Goal: Task Accomplishment & Management: Manage account settings

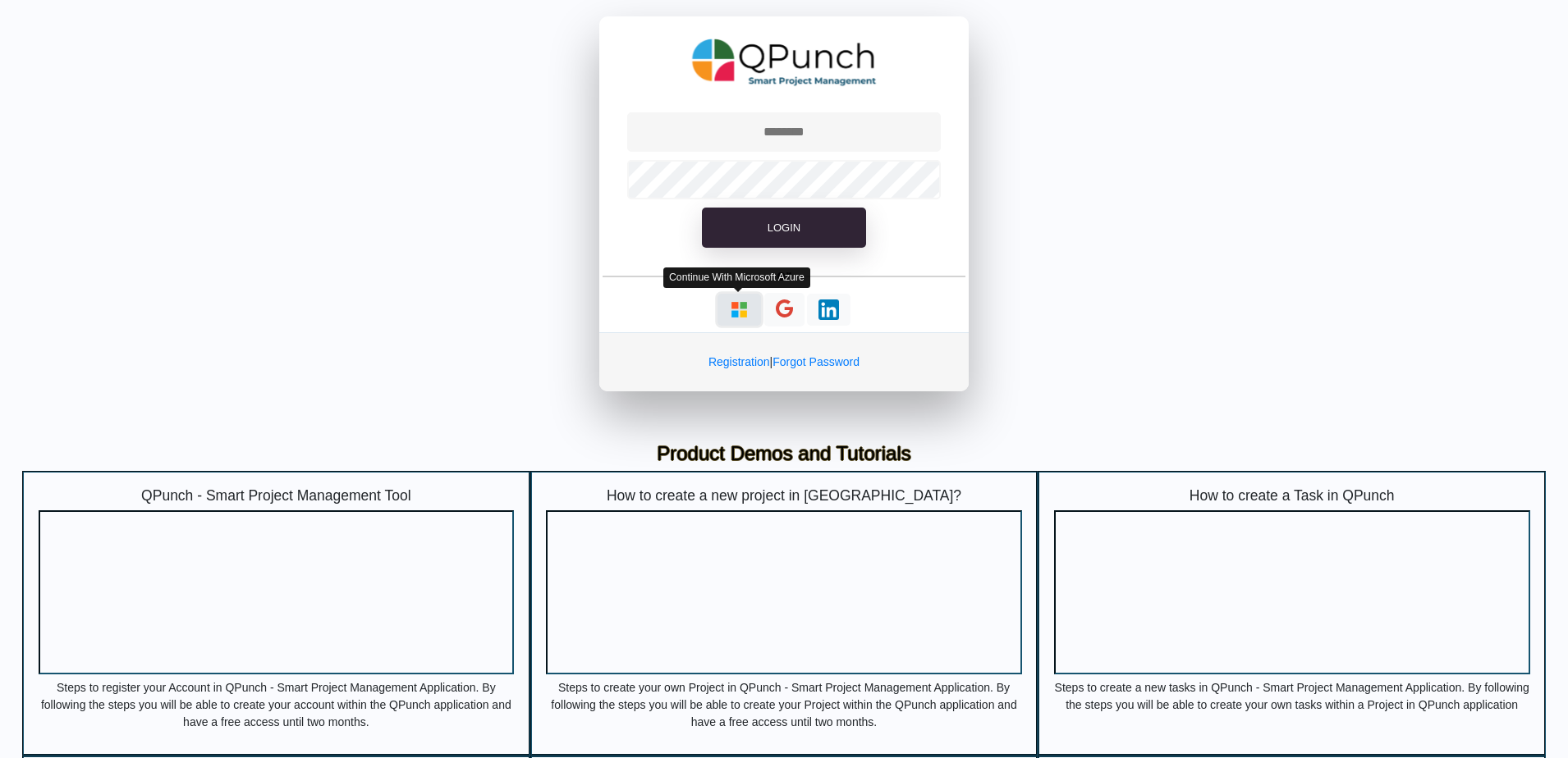
click at [747, 313] on img "button" at bounding box center [739, 310] width 20 height 20
type input "**********"
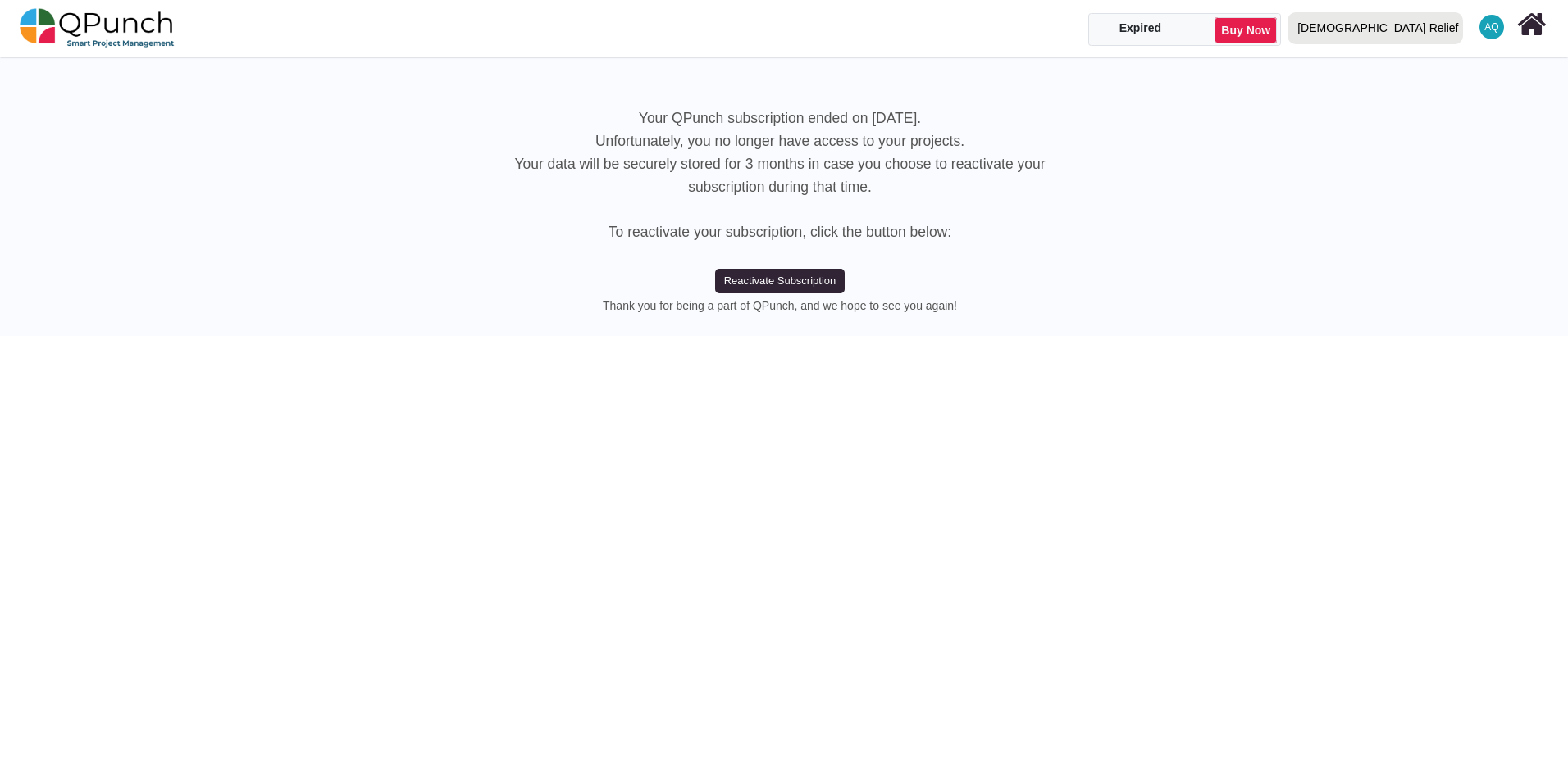
click at [1417, 34] on div "[DEMOGRAPHIC_DATA] Relief" at bounding box center [1377, 27] width 160 height 28
click at [1422, 102] on link "IRW" at bounding box center [1379, 97] width 195 height 23
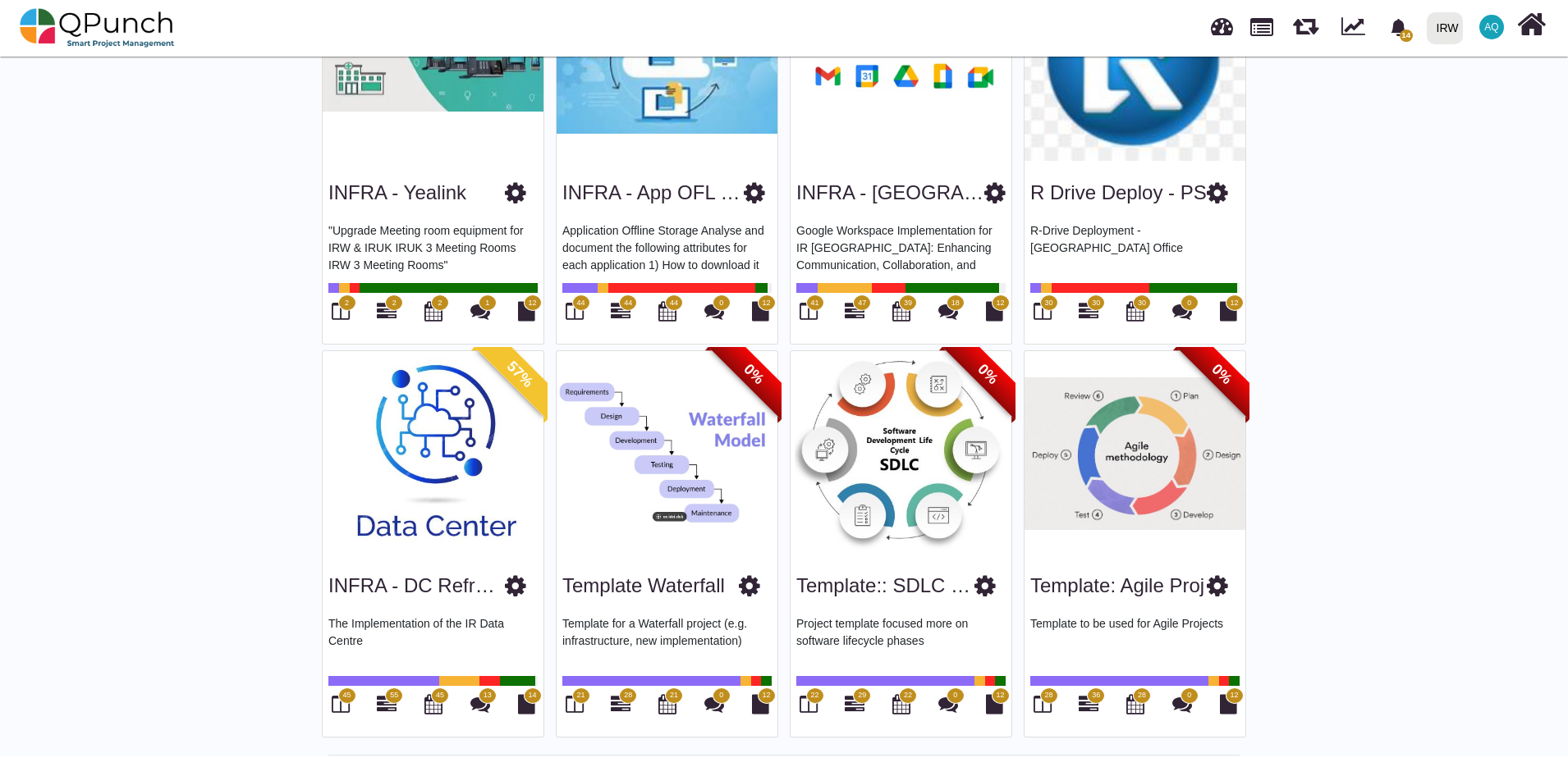
scroll to position [2572, 0]
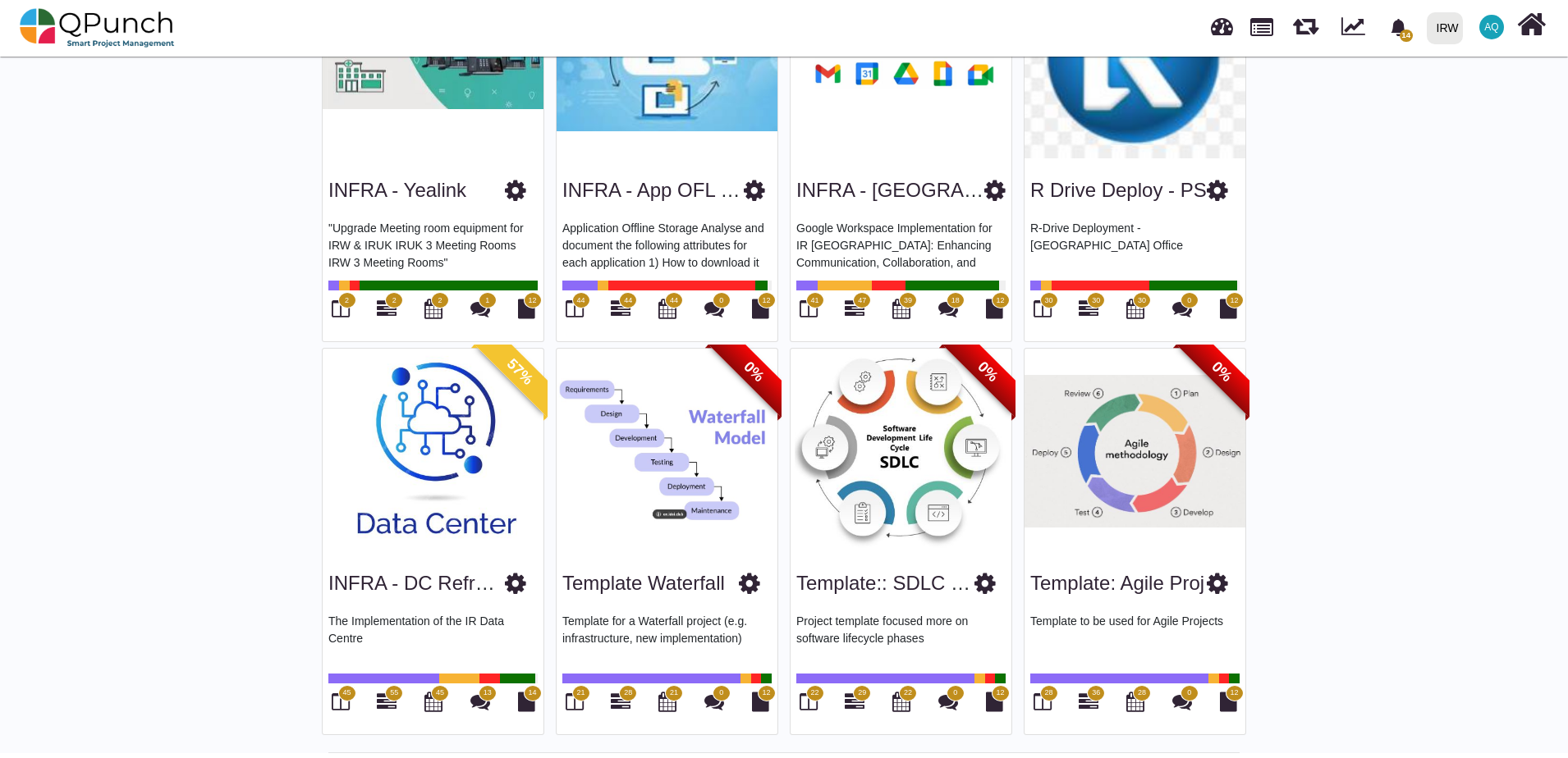
click at [742, 581] on icon at bounding box center [749, 583] width 21 height 25
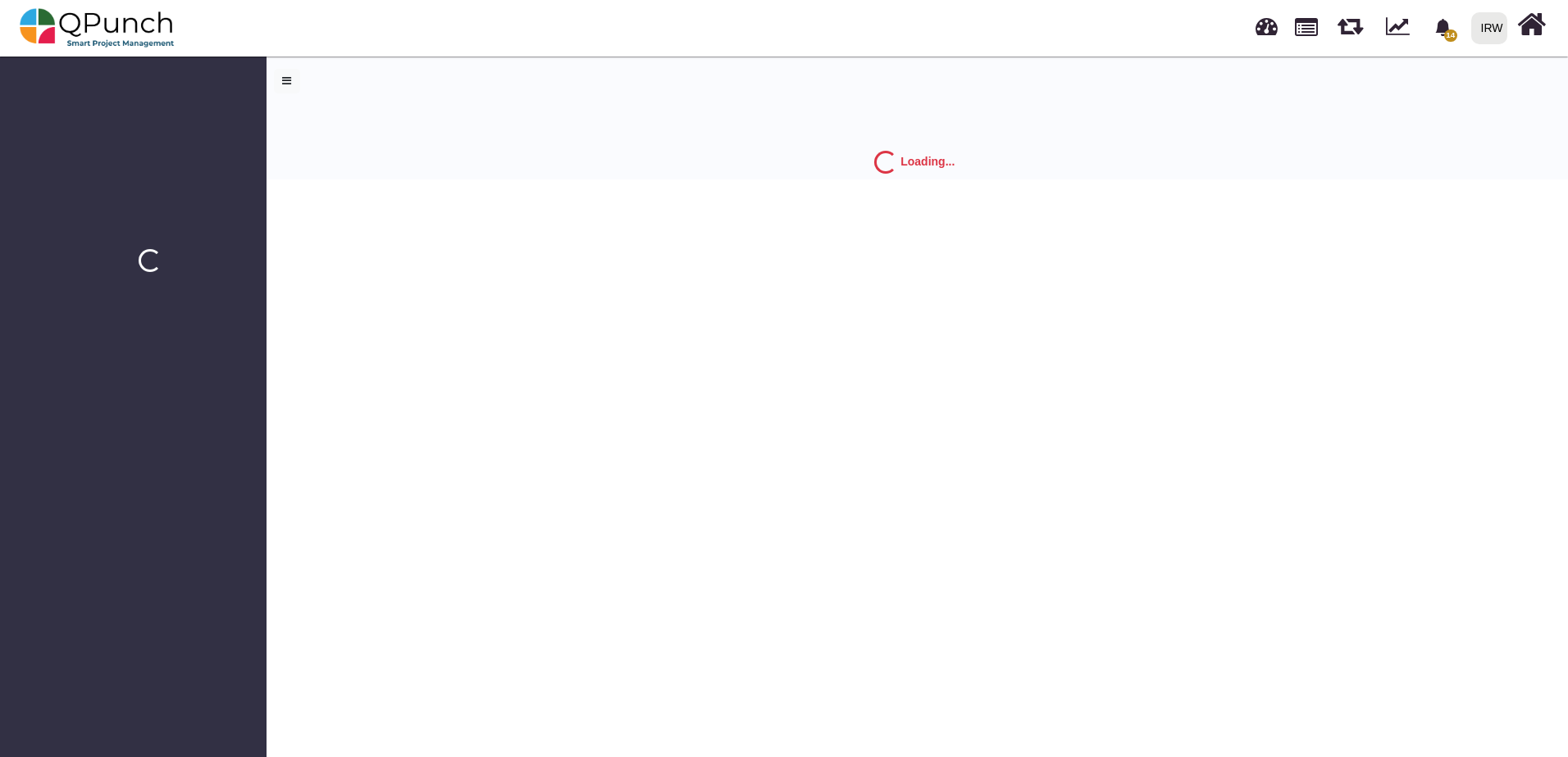
click at [635, 179] on html "14 Notification Clear 2.2 Google Workspace Implementation Plan Revi [PERSON_NAM…" at bounding box center [784, 90] width 1568 height 179
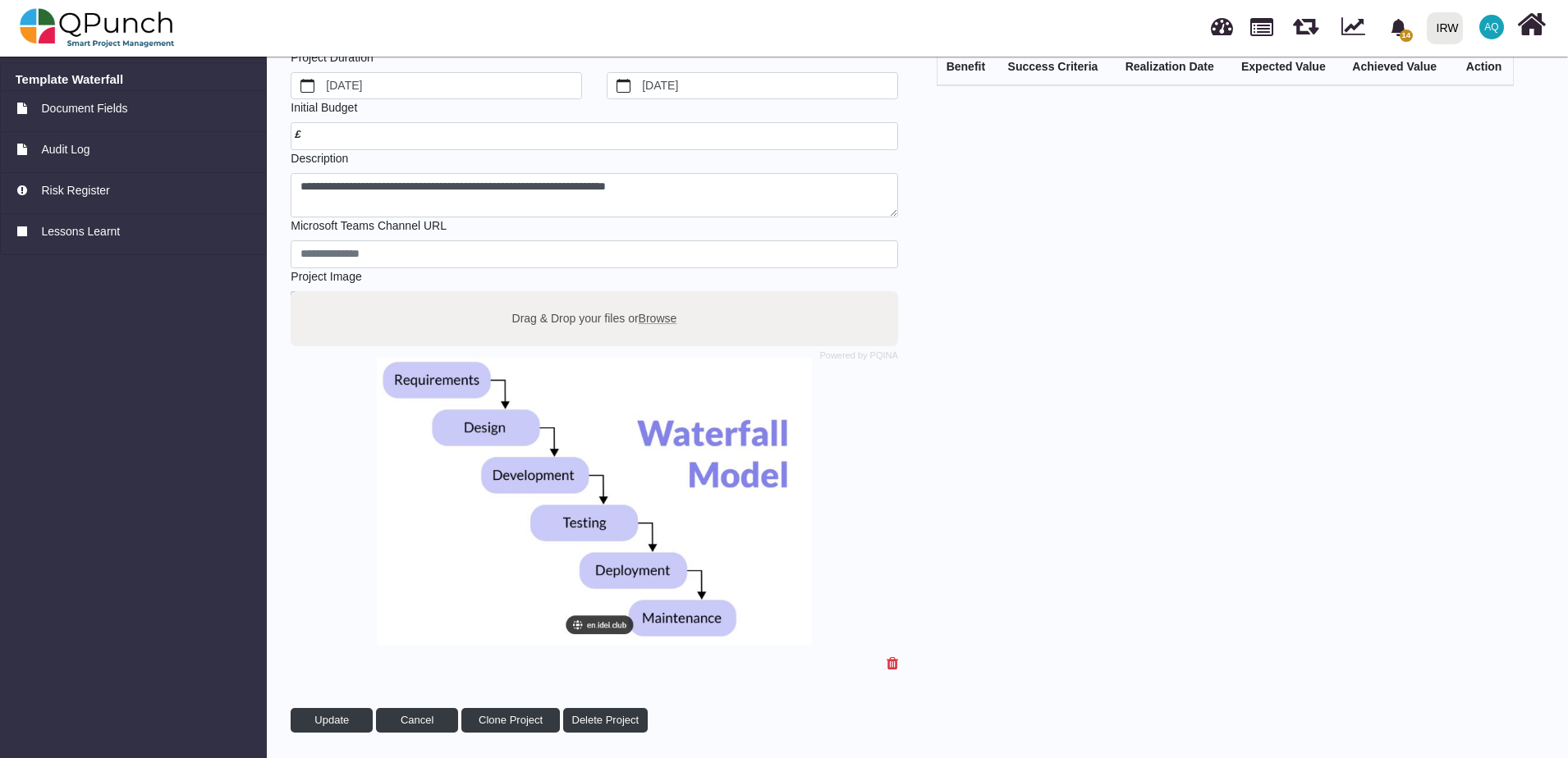
scroll to position [117, 0]
click at [493, 716] on span "Clone Project" at bounding box center [511, 718] width 64 height 12
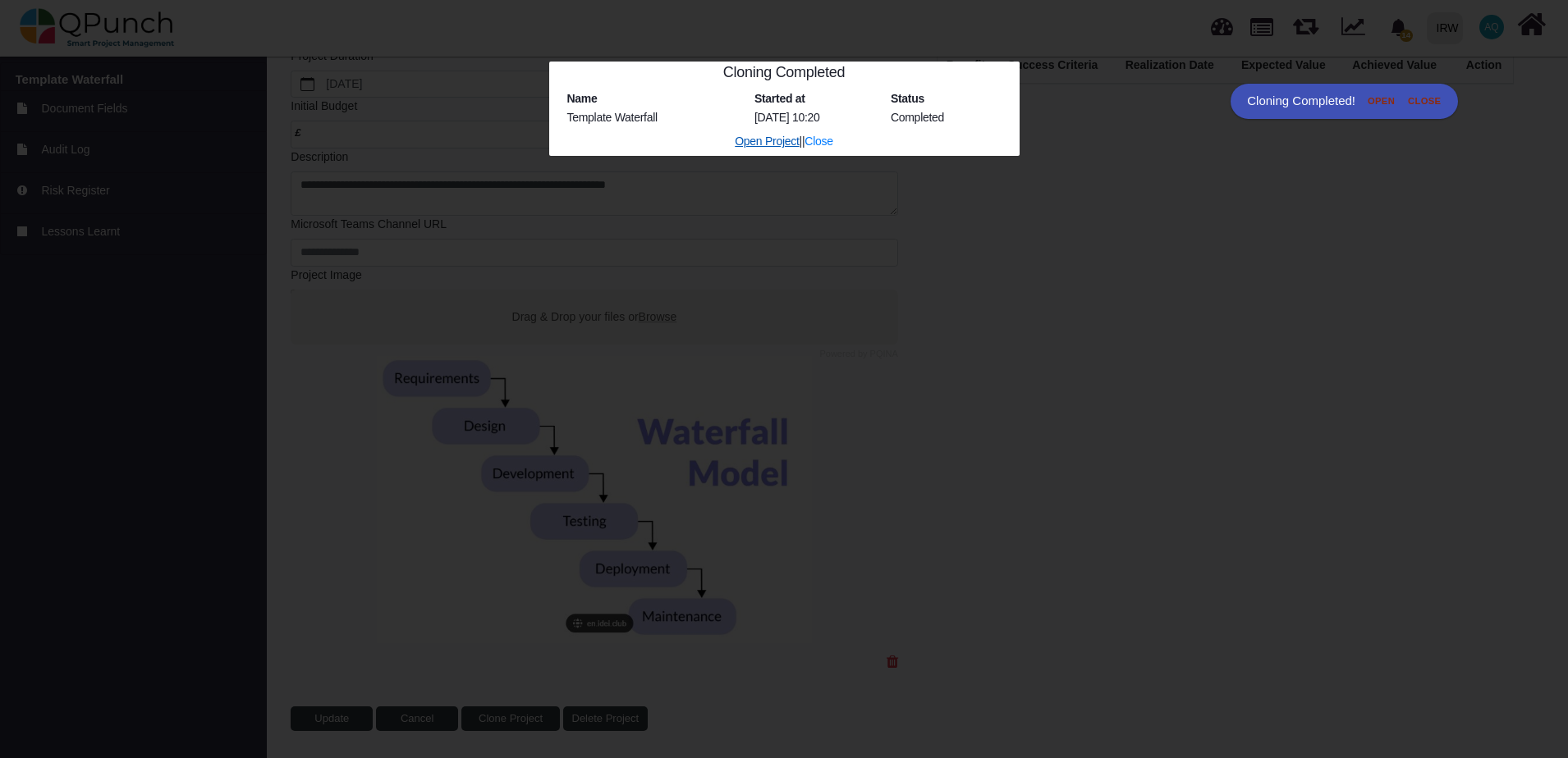
click at [743, 138] on link "Open Project" at bounding box center [767, 141] width 64 height 13
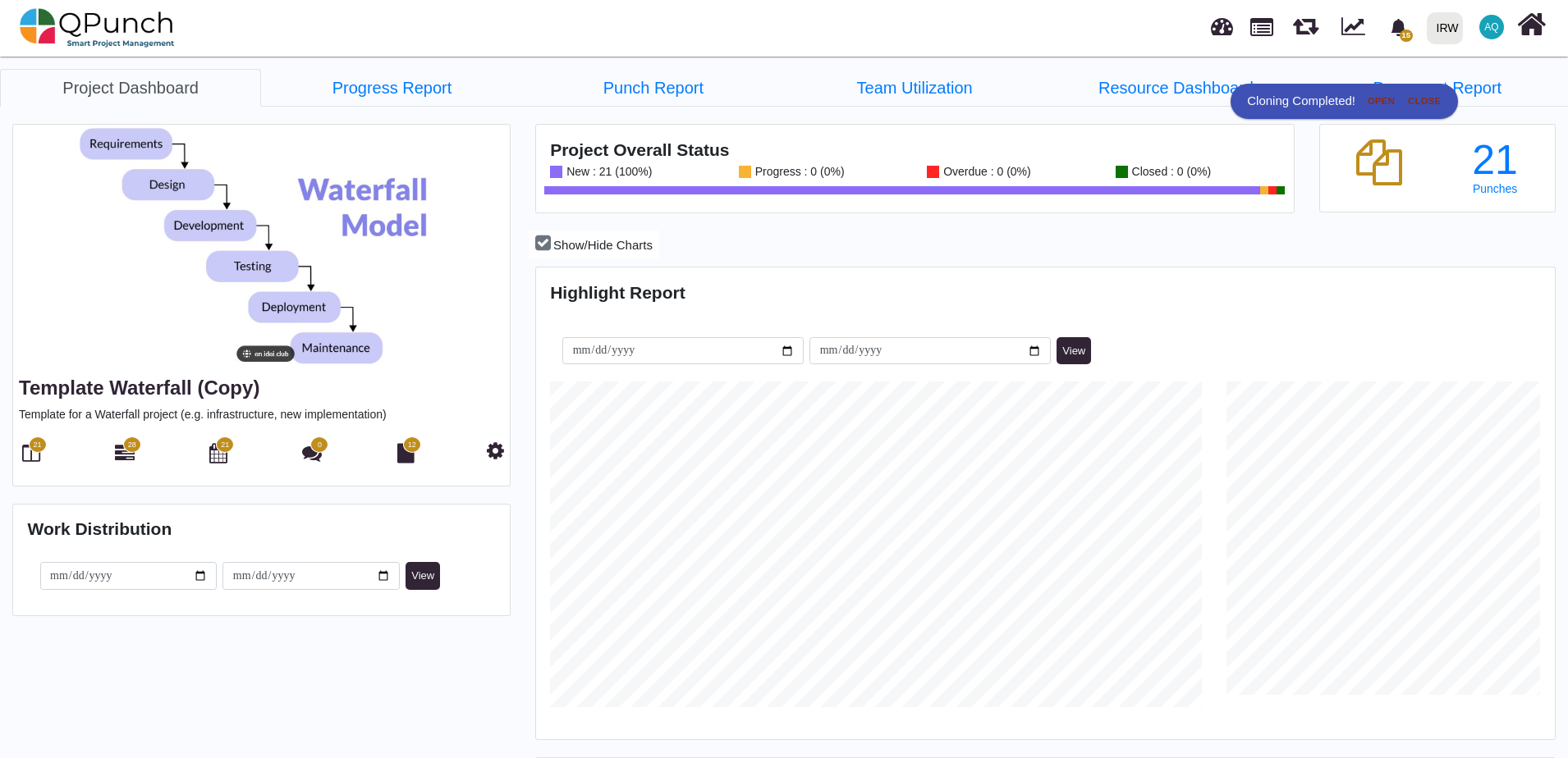
scroll to position [325, 338]
click at [155, 386] on link "Template Waterfall (Copy)" at bounding box center [139, 388] width 240 height 22
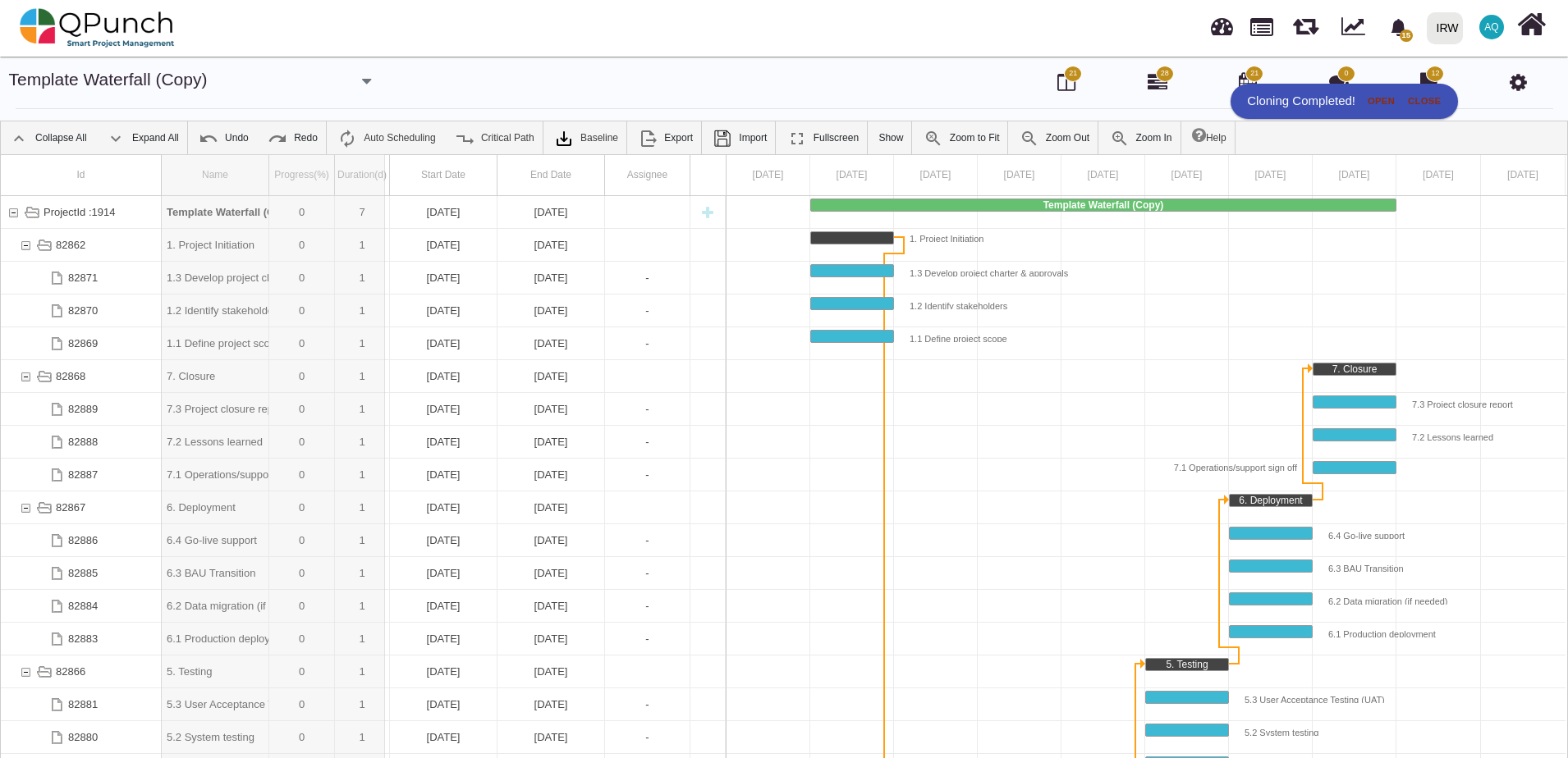
drag, startPoint x: 268, startPoint y: 170, endPoint x: 385, endPoint y: 176, distance: 117.2
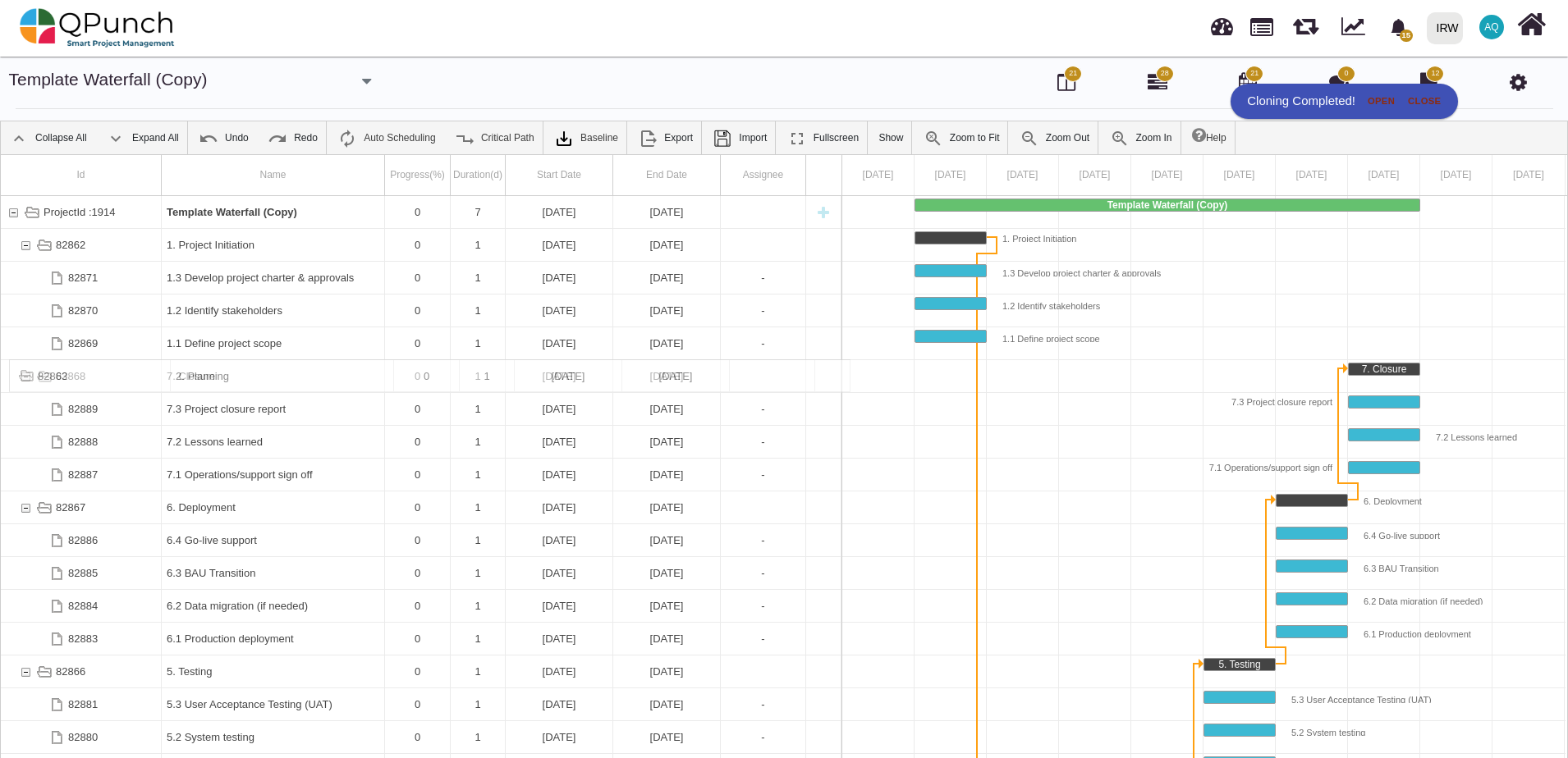
drag, startPoint x: 204, startPoint y: 656, endPoint x: 265, endPoint y: 368, distance: 294.4
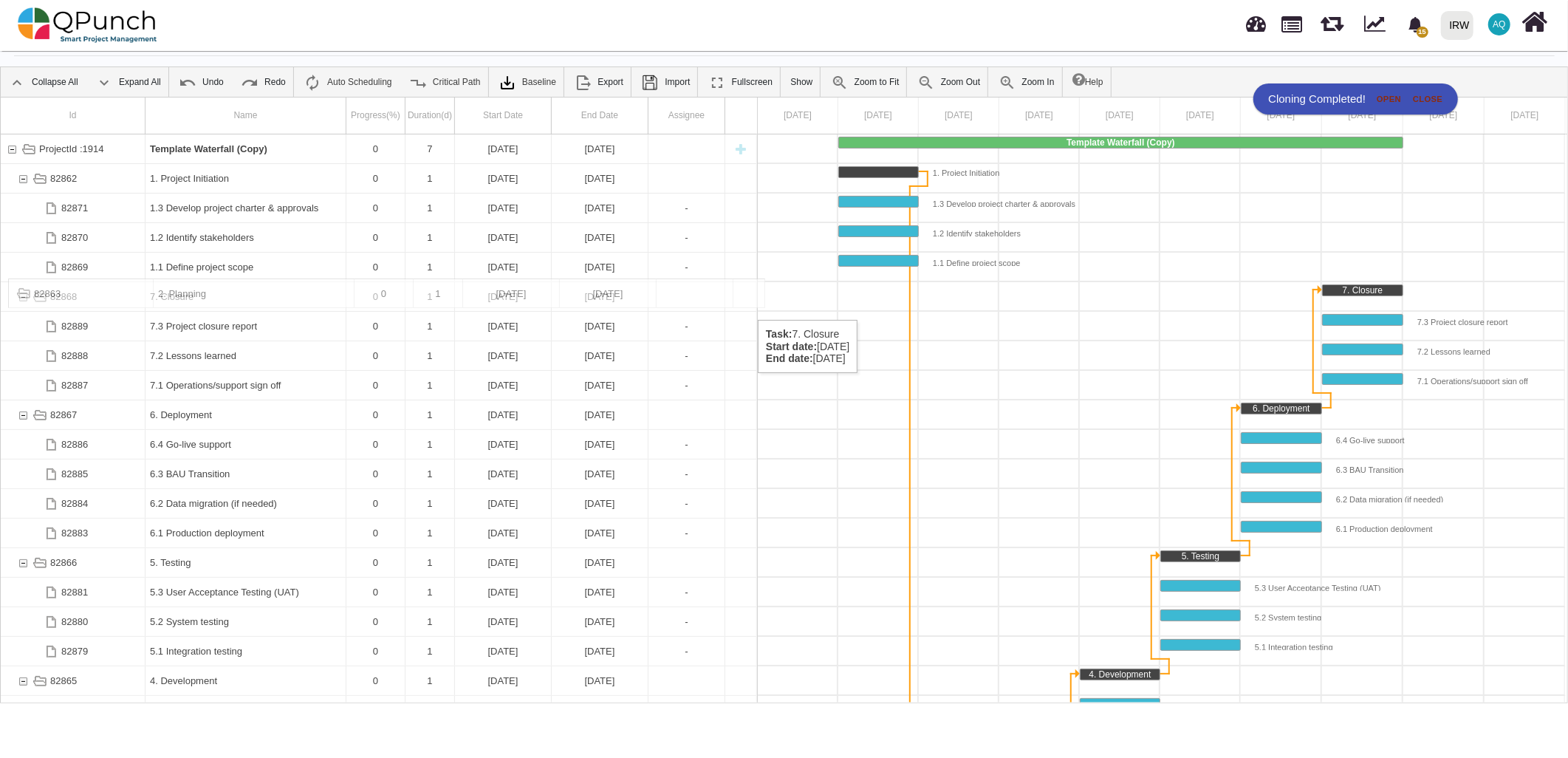
drag, startPoint x: 39, startPoint y: 600, endPoint x: 54, endPoint y: 285, distance: 315.4
click at [22, 294] on div "82868" at bounding box center [23, 296] width 13 height 29
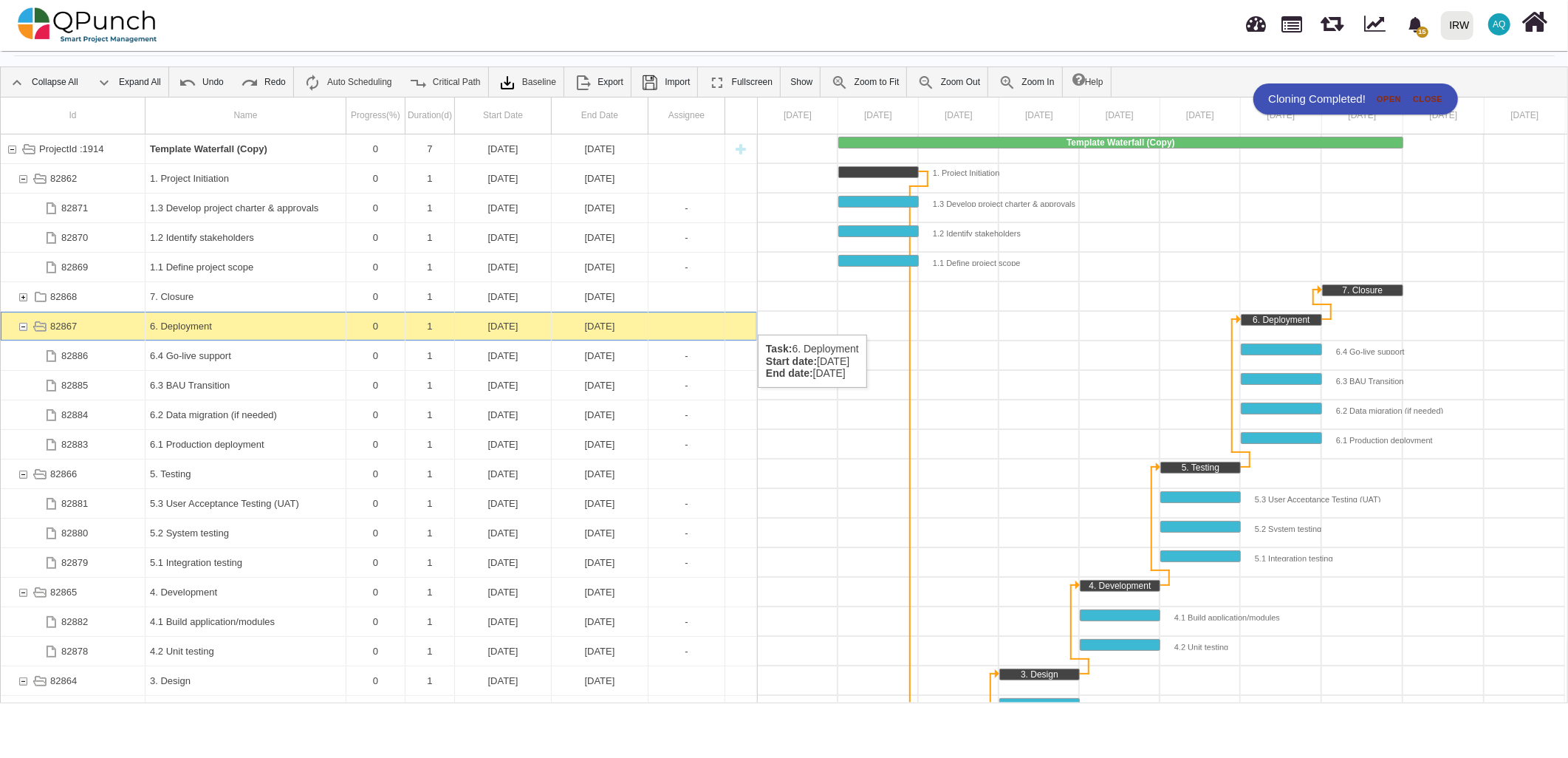
click at [19, 319] on div "82867" at bounding box center [23, 326] width 13 height 29
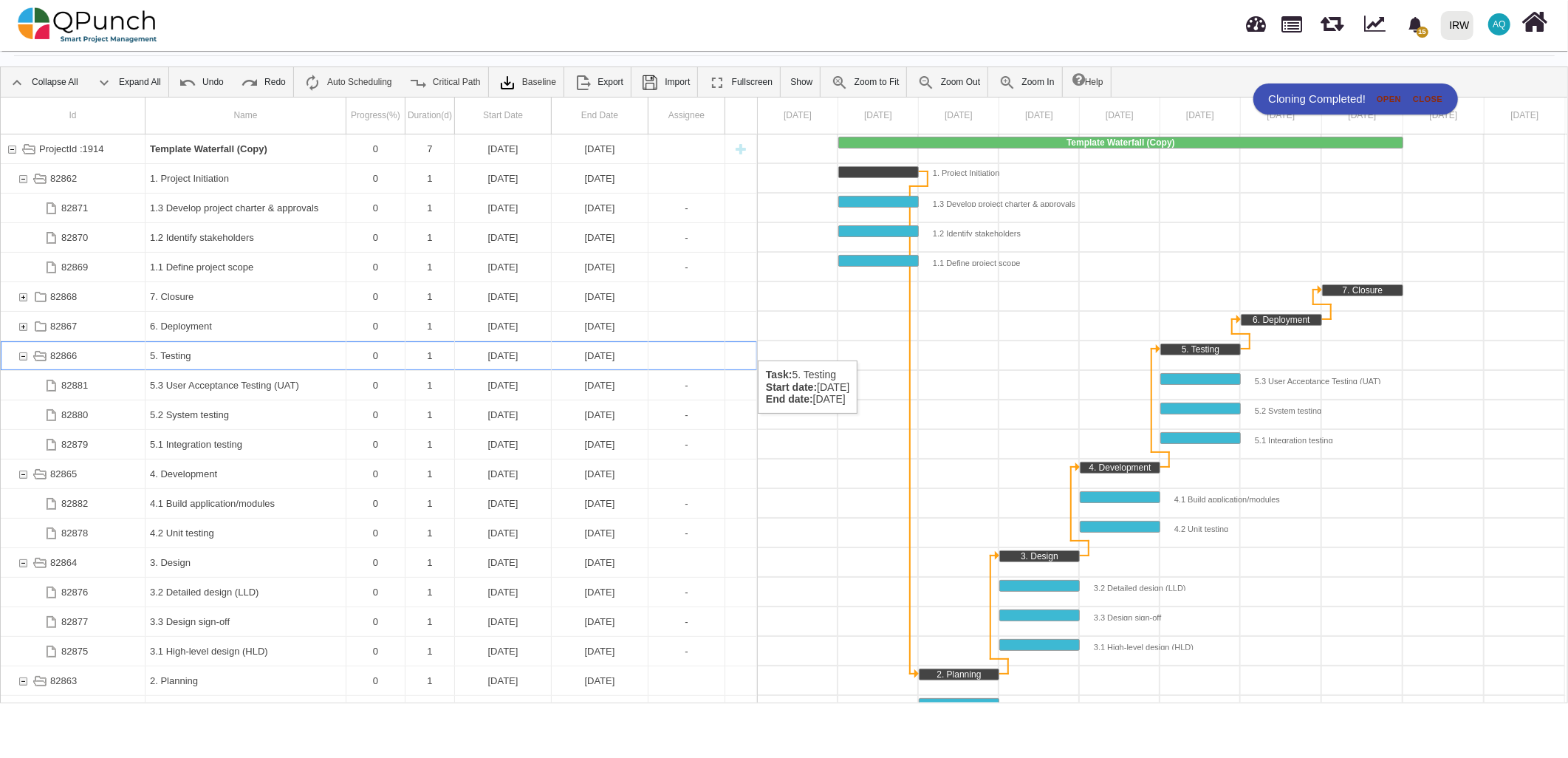
click at [22, 345] on div "82866" at bounding box center [23, 355] width 13 height 29
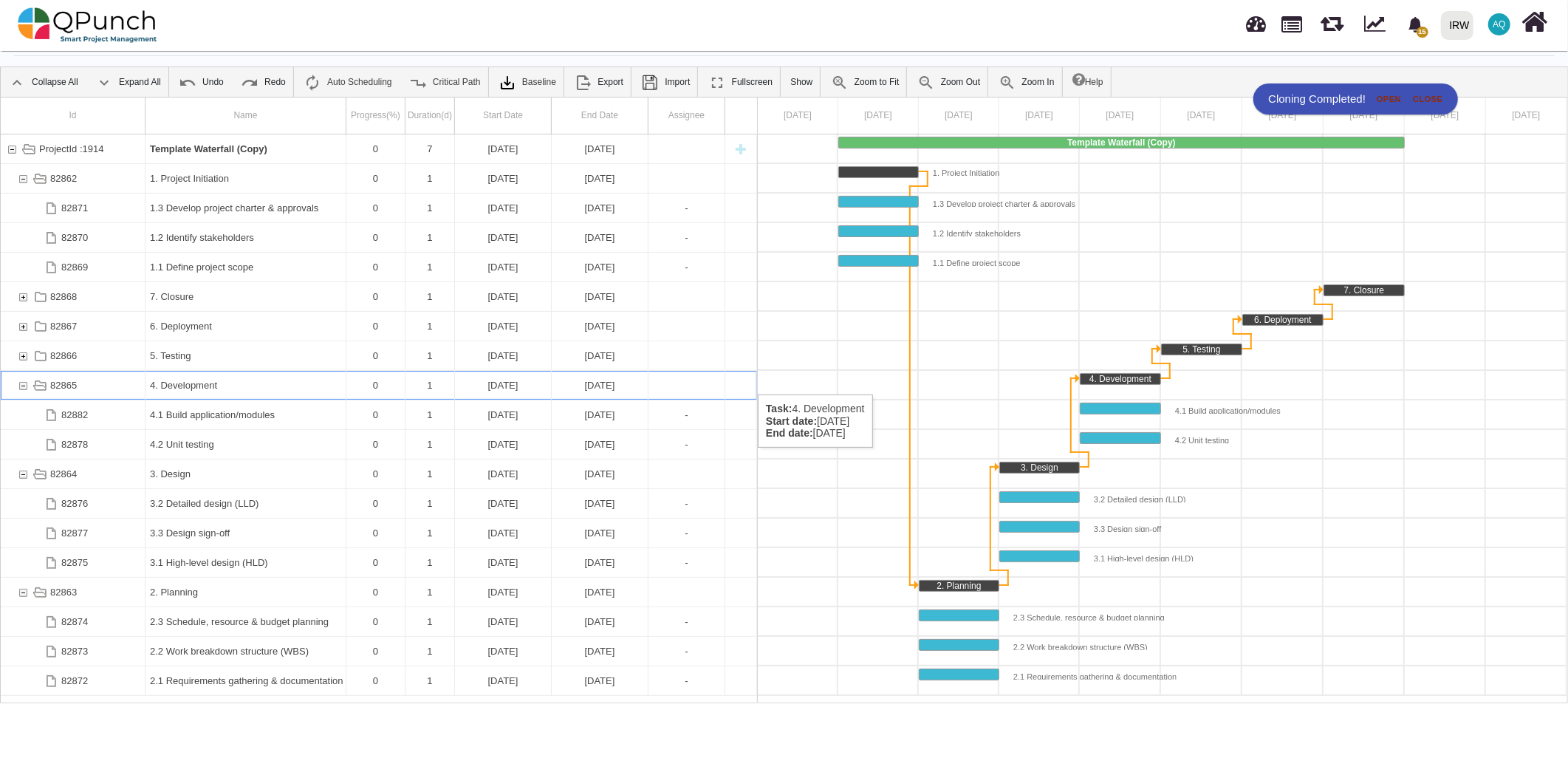
click at [26, 379] on div "82865" at bounding box center [23, 384] width 13 height 29
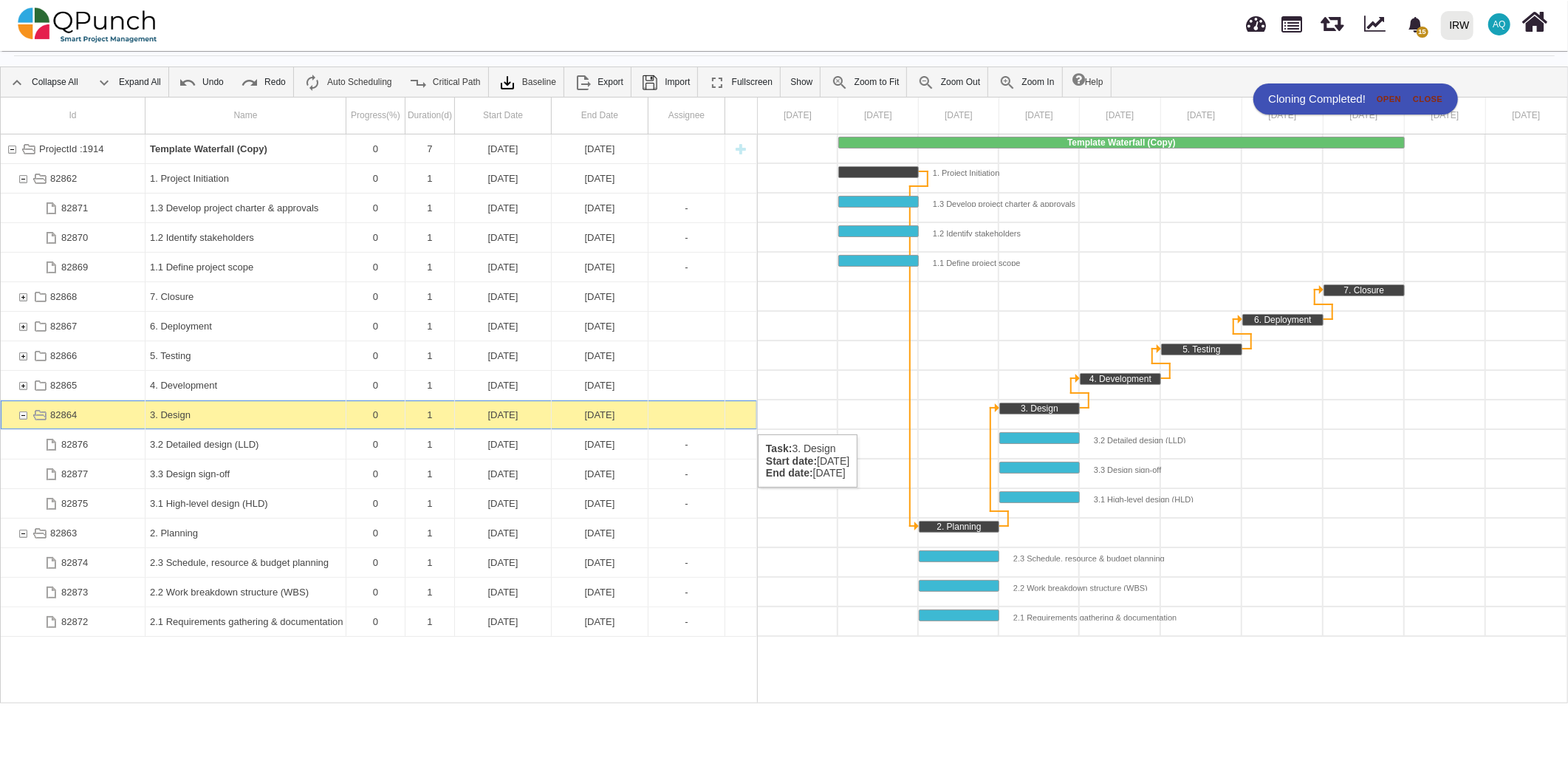
click at [27, 419] on div "82864" at bounding box center [23, 414] width 13 height 29
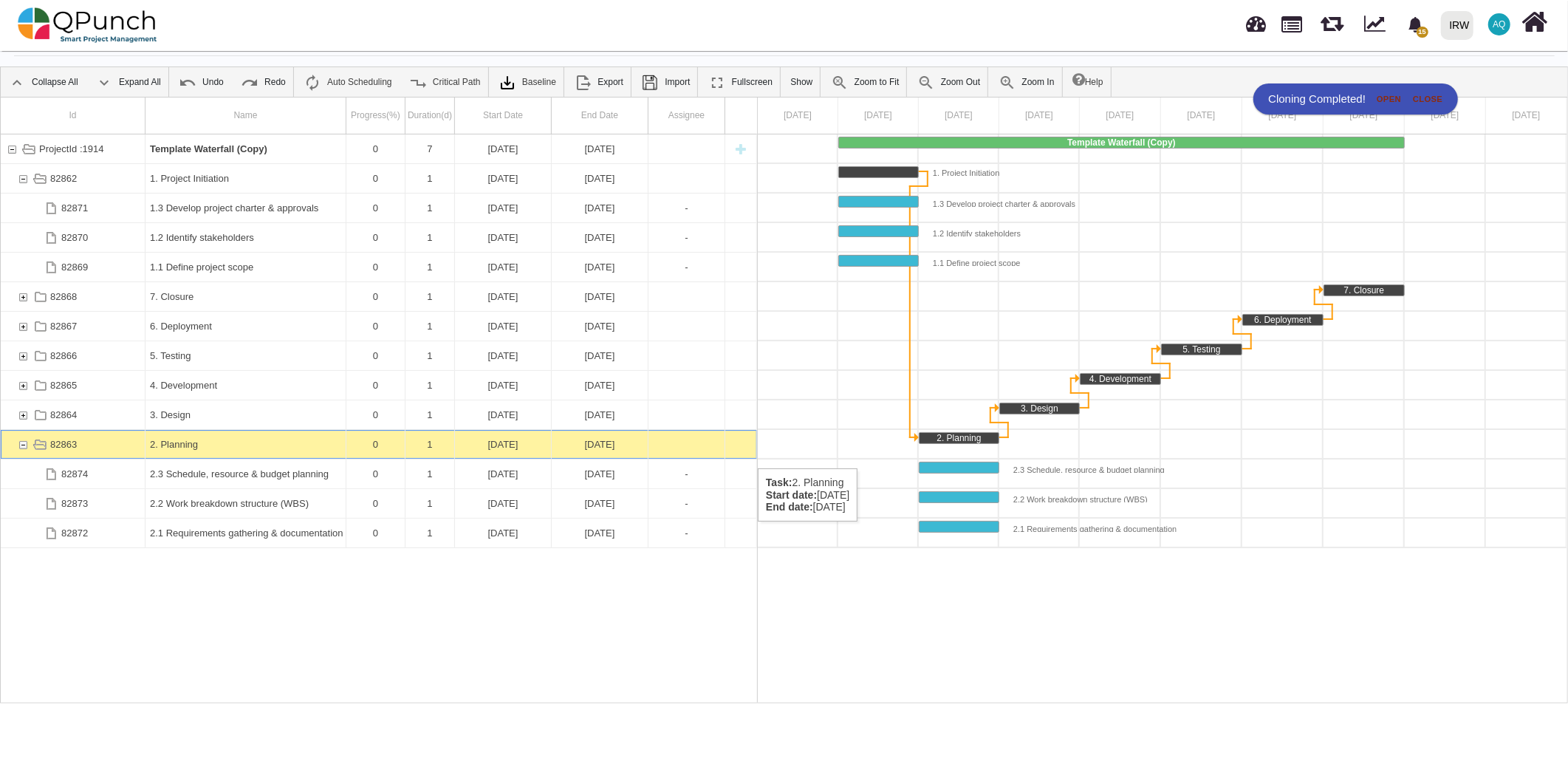
click at [20, 453] on div "82863" at bounding box center [23, 444] width 13 height 29
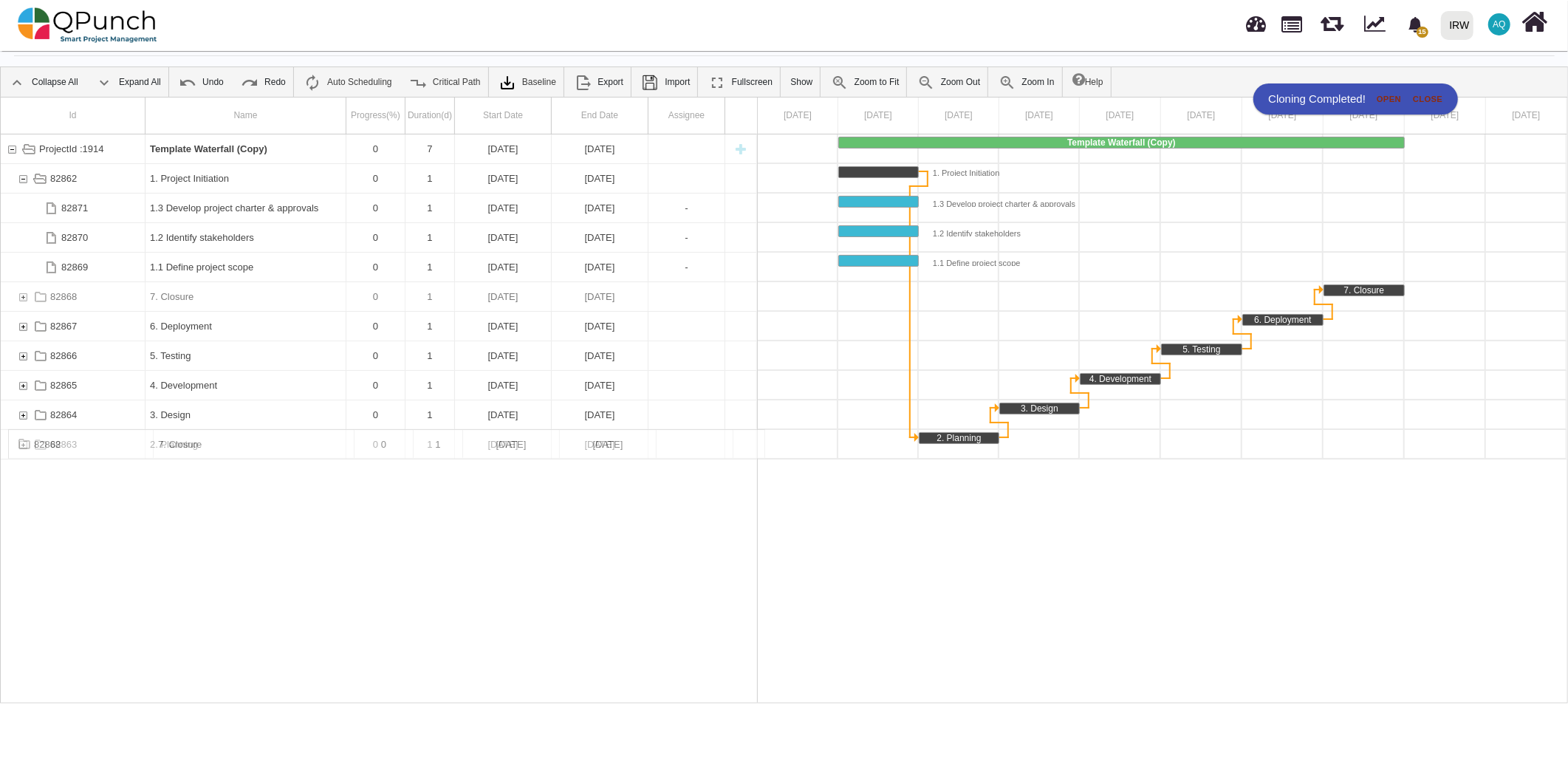
drag, startPoint x: 76, startPoint y: 290, endPoint x: 63, endPoint y: 456, distance: 166.5
drag, startPoint x: 181, startPoint y: 290, endPoint x: 108, endPoint y: 521, distance: 242.3
click at [108, 521] on div "ProjectId :1914 Template Waterfall (Copy) 0 7 [DATE] [DATE] 82862 1. Project In…" at bounding box center [379, 418] width 756 height 568
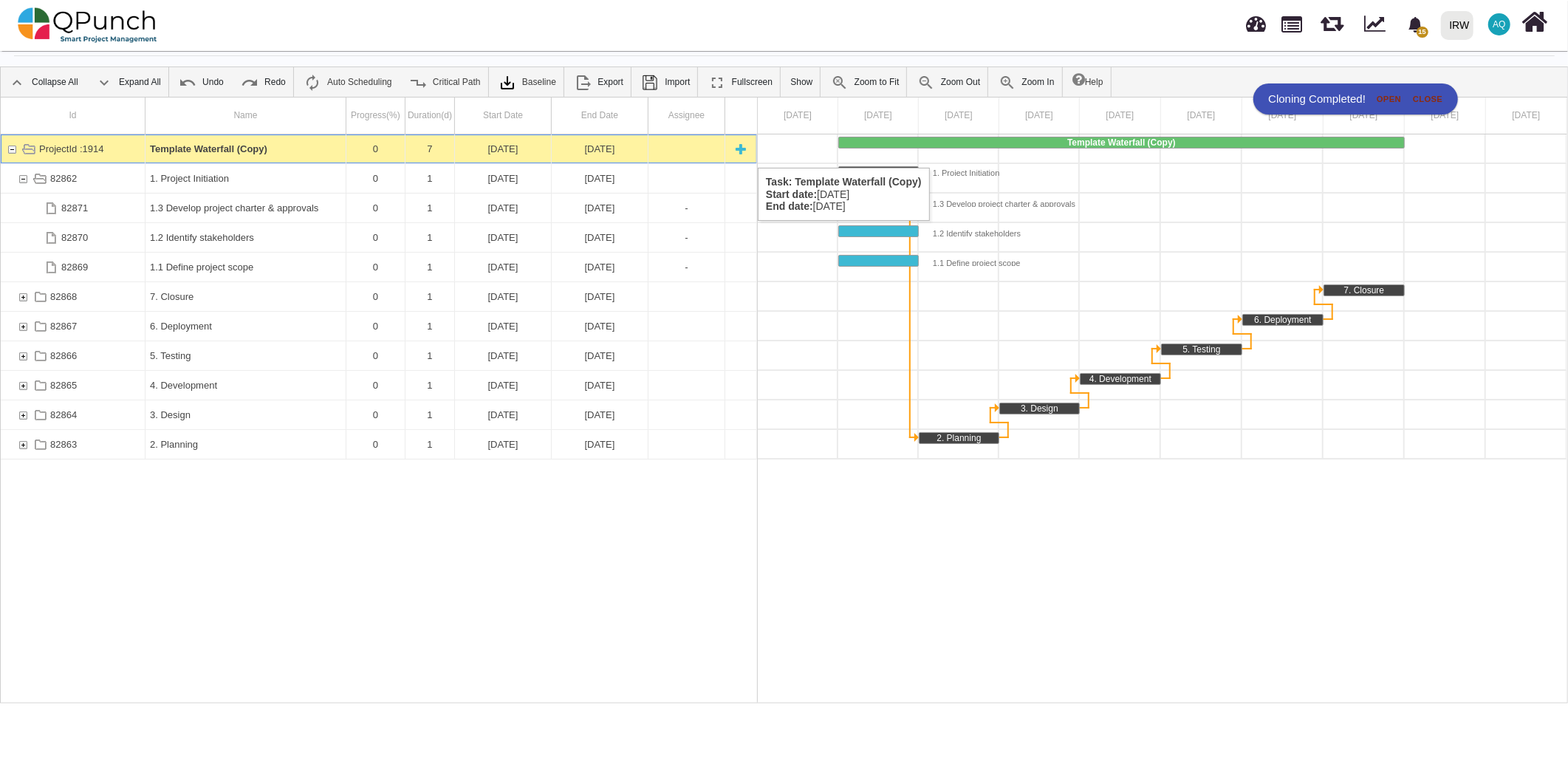
click at [12, 152] on div "ProjectId :1914" at bounding box center [12, 148] width 13 height 29
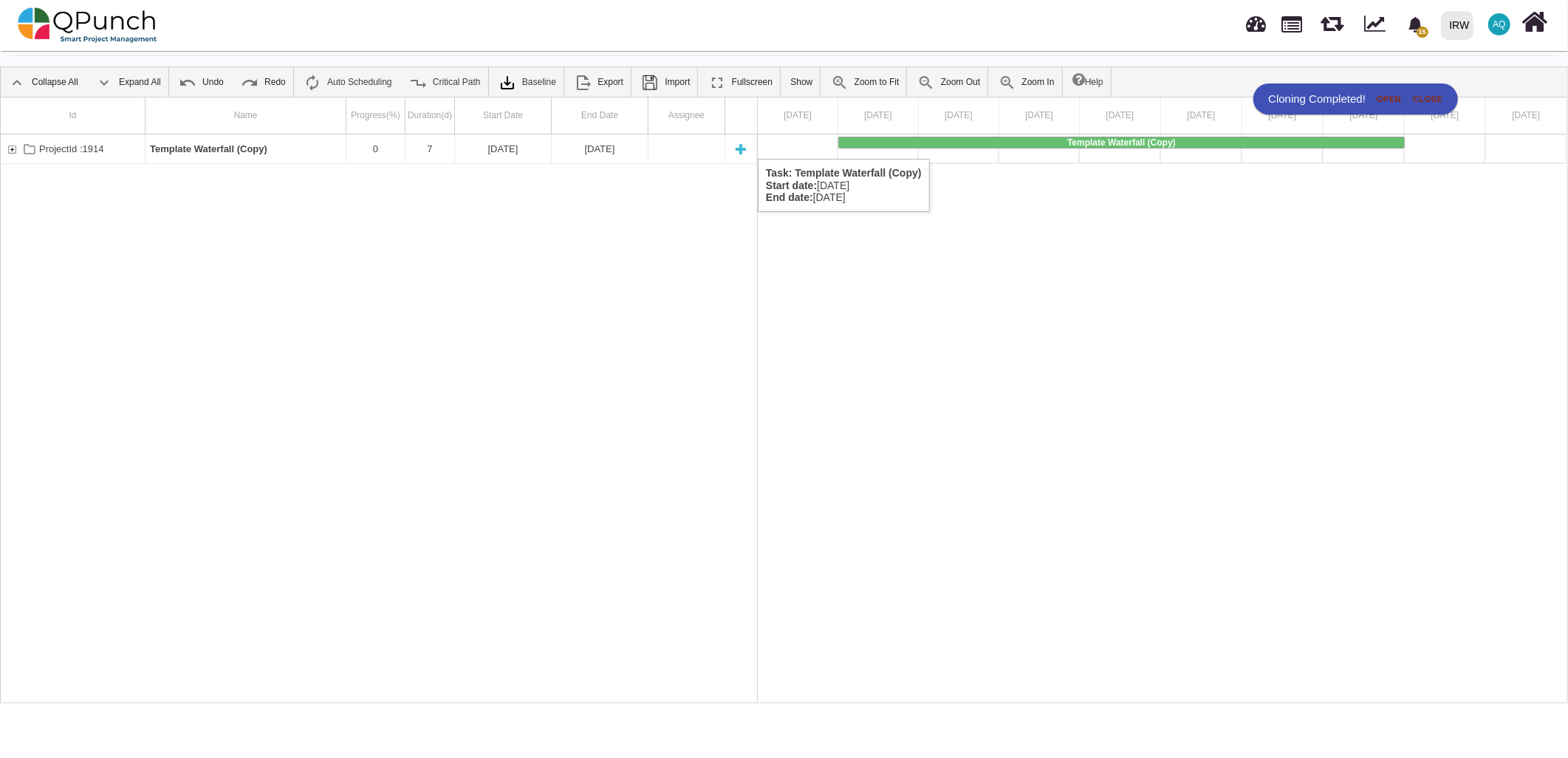
click at [8, 144] on div "ProjectId :1914" at bounding box center [12, 148] width 13 height 29
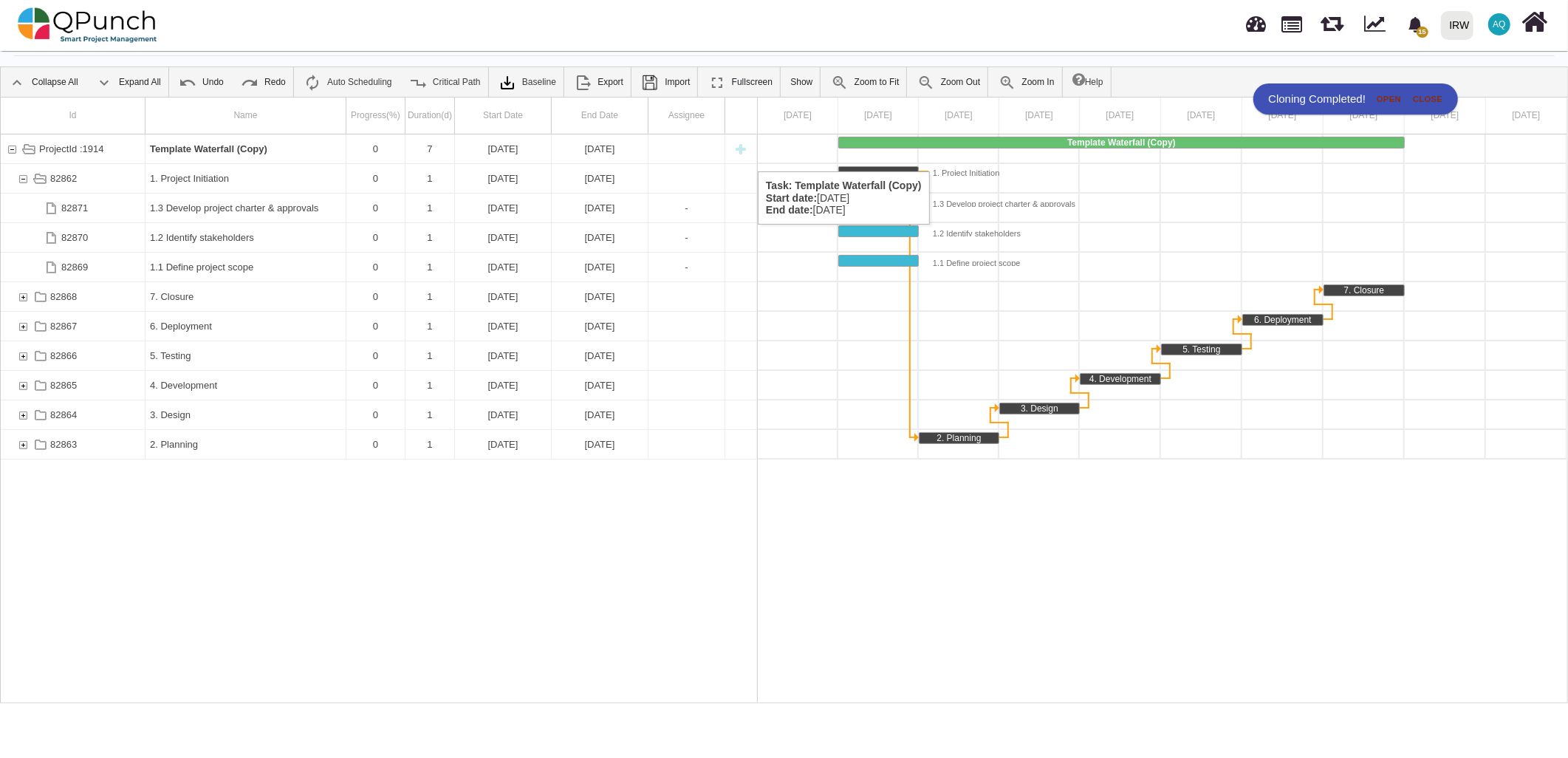
drag, startPoint x: 218, startPoint y: 156, endPoint x: 58, endPoint y: 488, distance: 368.5
click at [58, 488] on div "ProjectId :1914 Template Waterfall (Copy) 0 7 [DATE] [DATE] 82862 1. Project In…" at bounding box center [379, 418] width 756 height 568
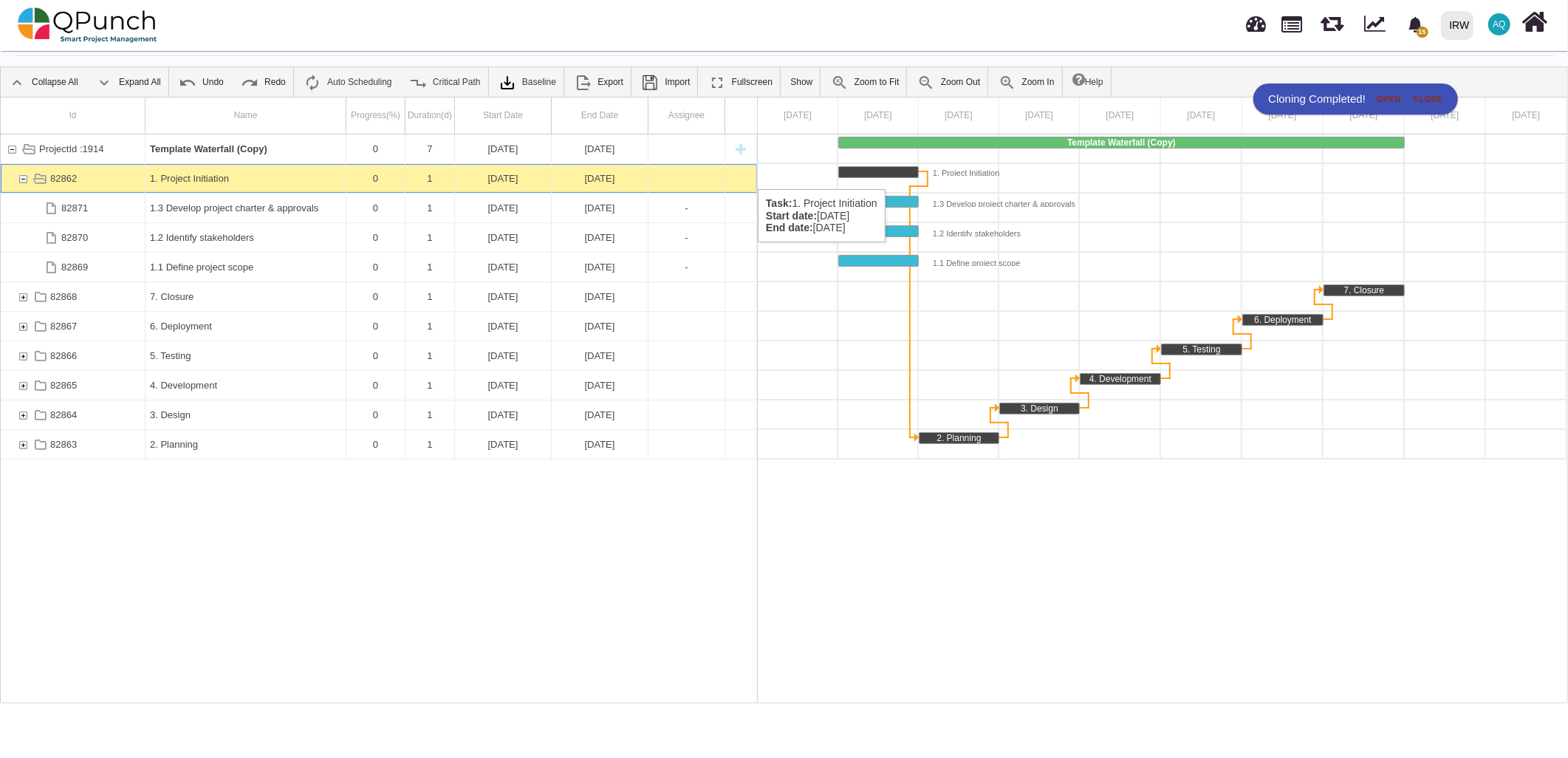
click at [21, 173] on div "82862" at bounding box center [23, 178] width 13 height 29
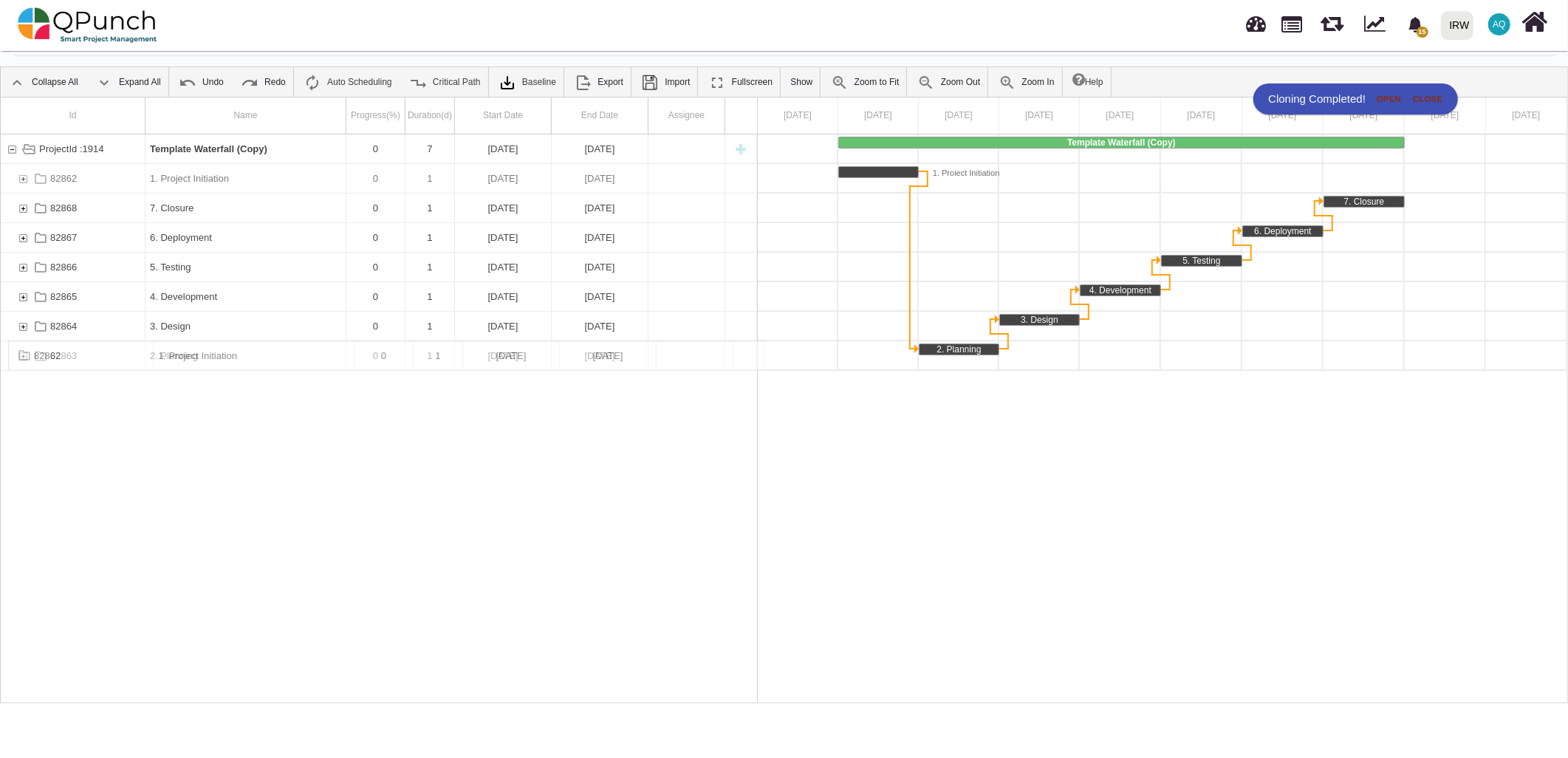
drag, startPoint x: 186, startPoint y: 175, endPoint x: 139, endPoint y: 512, distance: 340.3
drag, startPoint x: 130, startPoint y: 357, endPoint x: 229, endPoint y: 267, distance: 133.8
drag, startPoint x: 229, startPoint y: 267, endPoint x: 226, endPoint y: 299, distance: 32.1
drag, startPoint x: 226, startPoint y: 299, endPoint x: 220, endPoint y: 253, distance: 46.4
drag, startPoint x: 101, startPoint y: 286, endPoint x: 104, endPoint y: 251, distance: 35.1
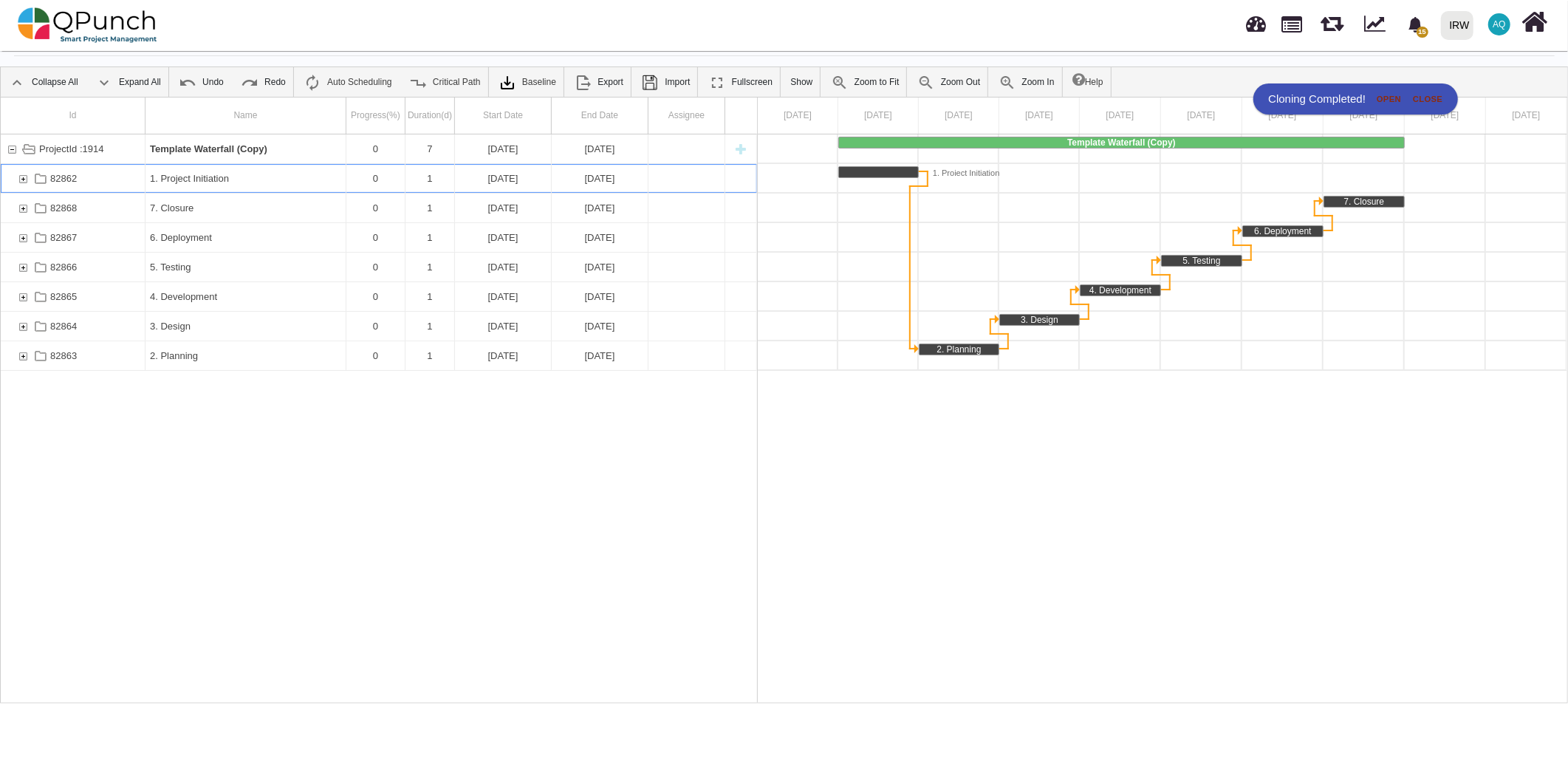
drag, startPoint x: 888, startPoint y: 173, endPoint x: 874, endPoint y: 363, distance: 190.5
click at [874, 363] on div "Template Waterfall (Copy) 1. Project Initiation 7. Closure 6. Deployment 5. Tes…" at bounding box center [1162, 418] width 809 height 568
drag, startPoint x: 896, startPoint y: 172, endPoint x: 873, endPoint y: 321, distance: 150.8
click at [855, 436] on div "Template Waterfall (Copy) 1. Project Initiation 7. Closure 6. Deployment 5. Tes…" at bounding box center [1162, 418] width 809 height 568
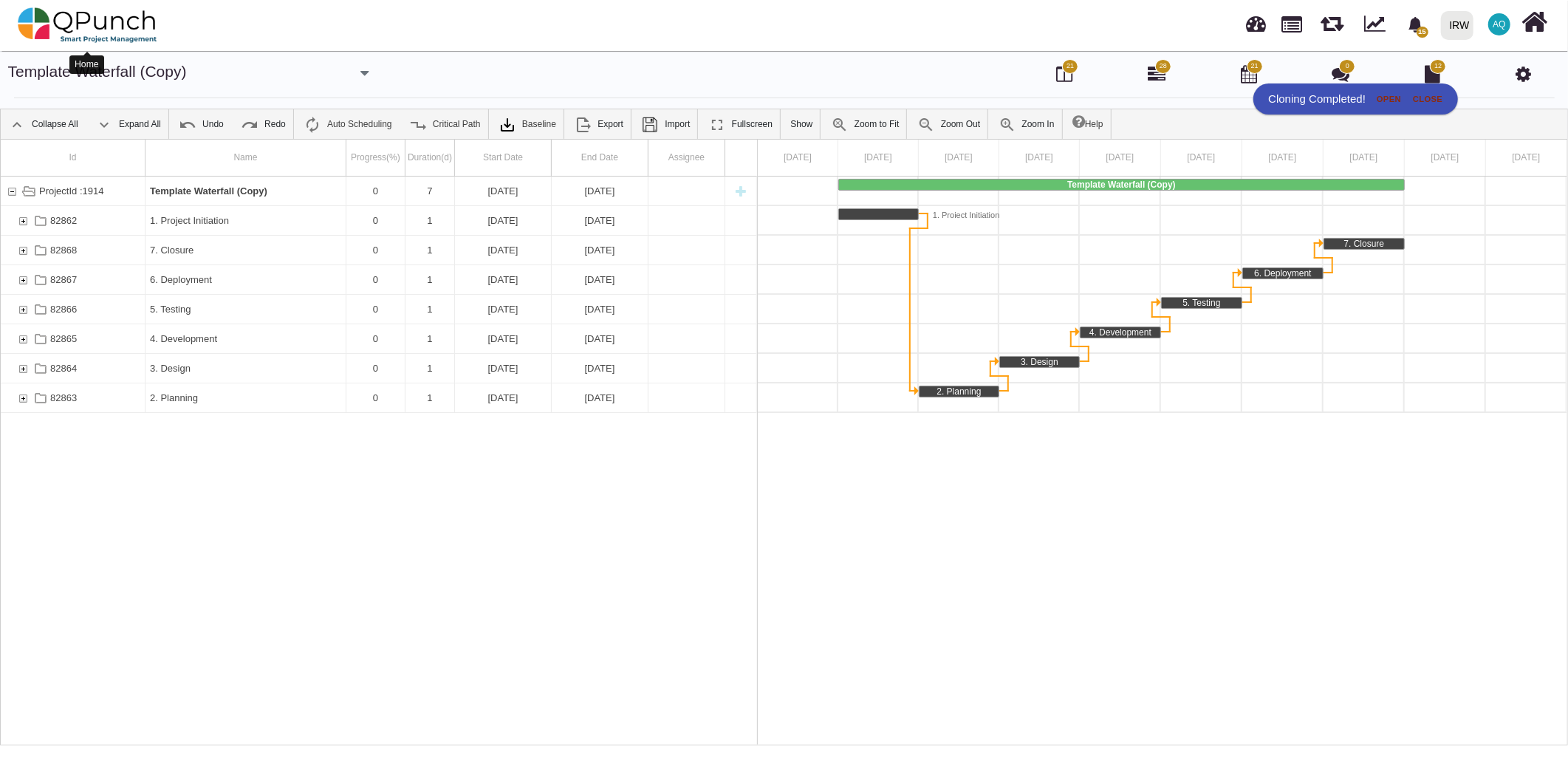
click at [68, 26] on img at bounding box center [87, 26] width 139 height 45
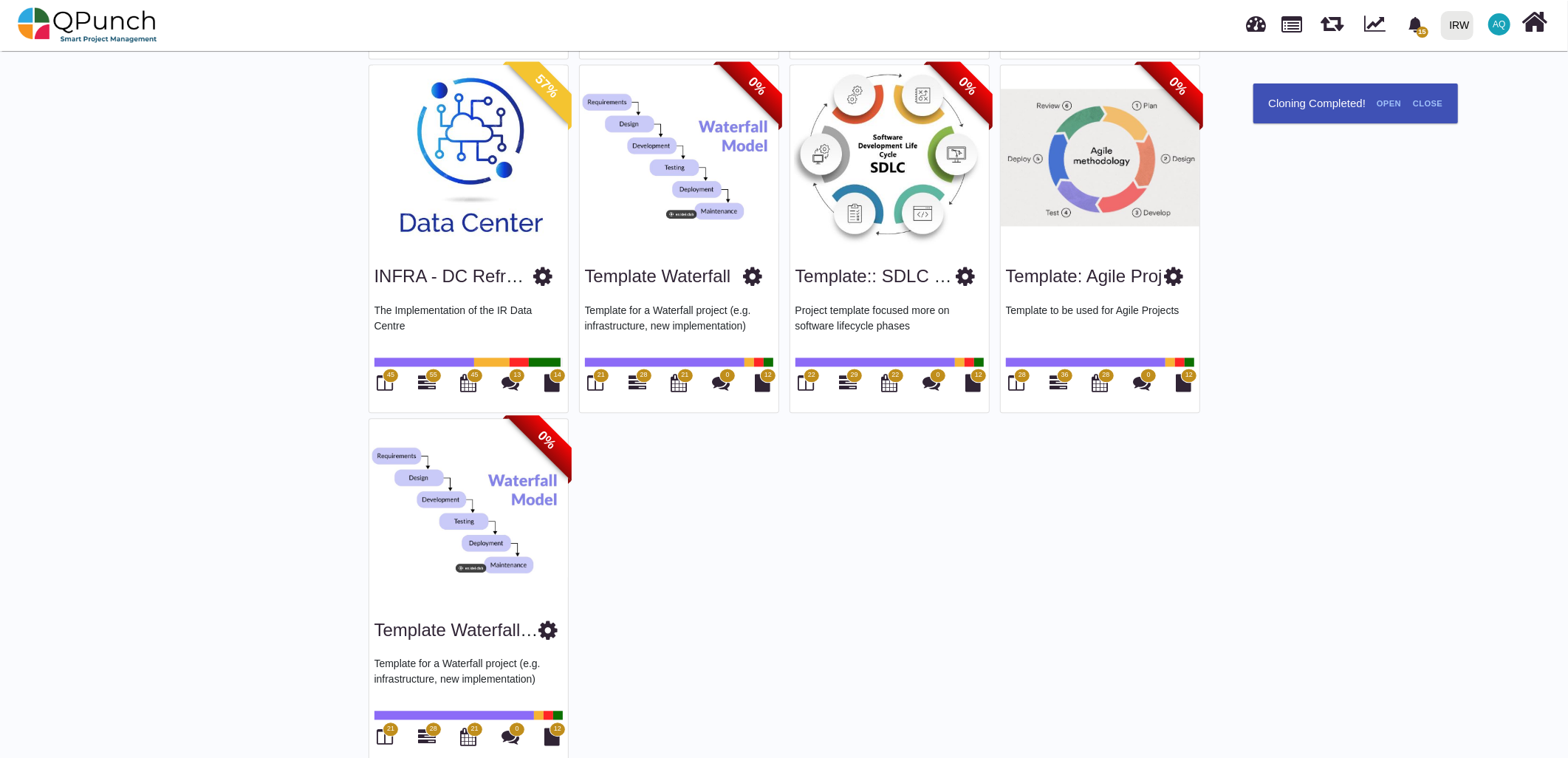
scroll to position [2578, 0]
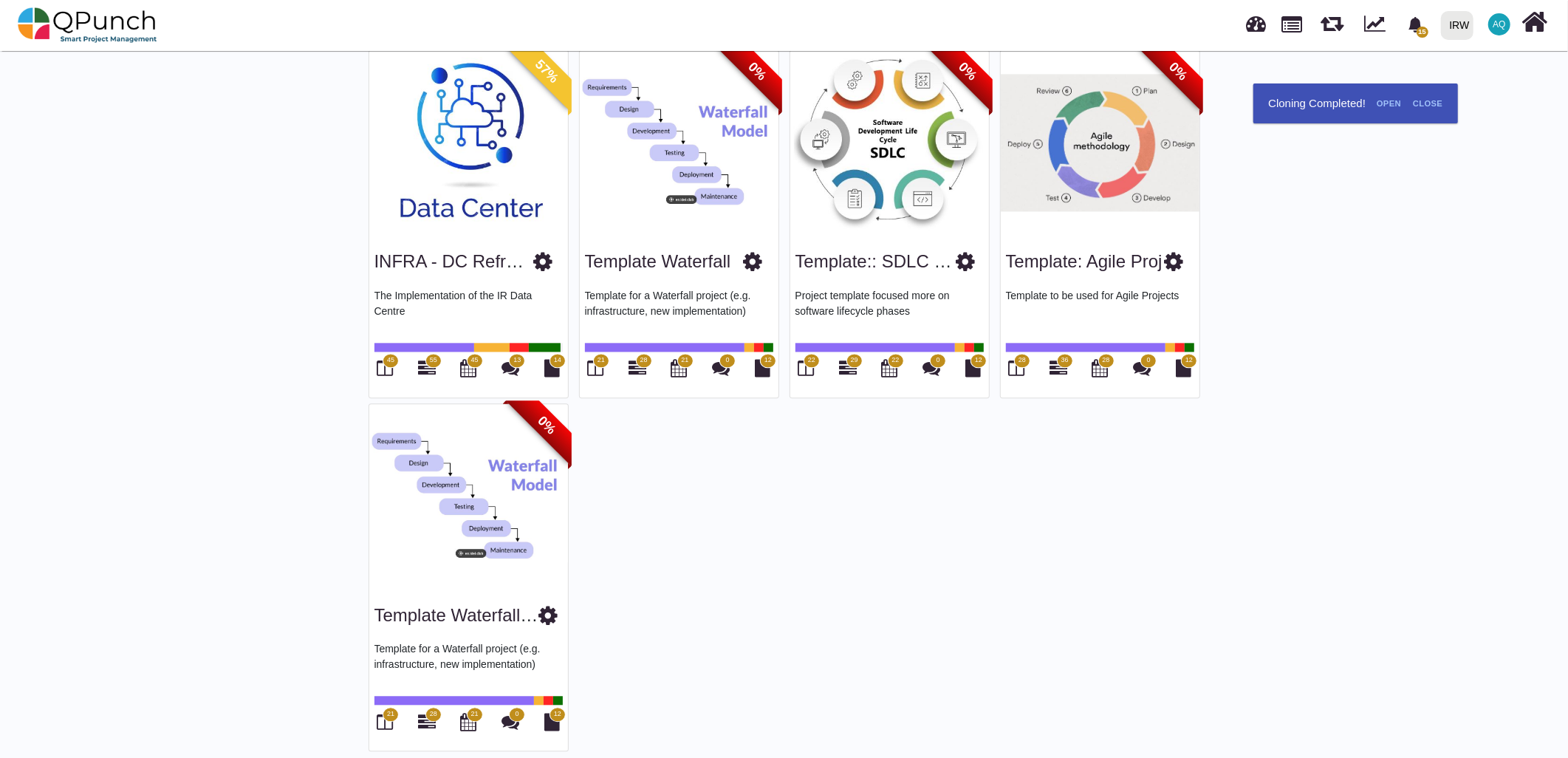
click at [547, 614] on icon at bounding box center [548, 614] width 19 height 22
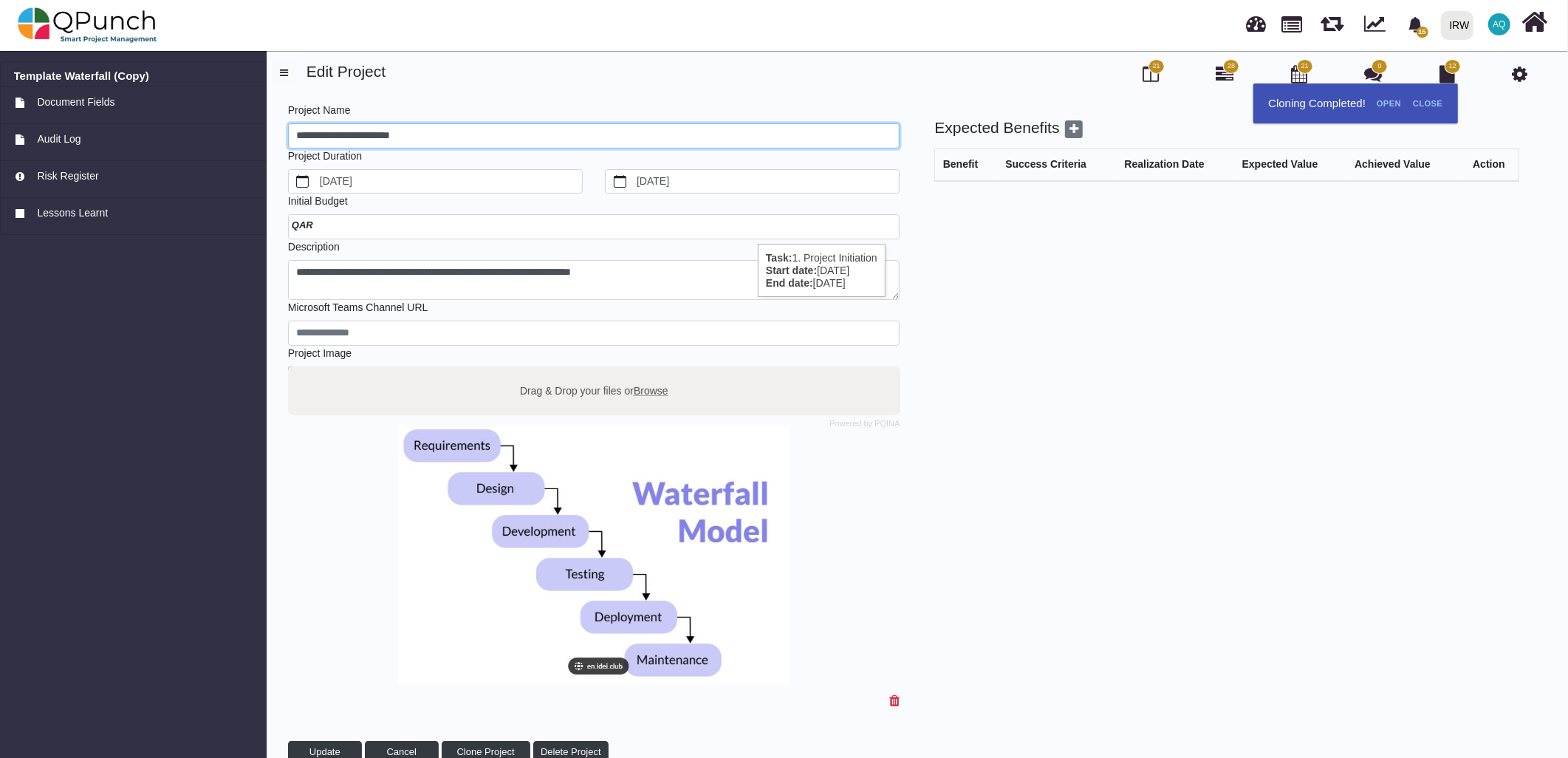
drag, startPoint x: 463, startPoint y: 136, endPoint x: -163, endPoint y: 89, distance: 627.8
click at [0, 89] on html "15 Notification Clear Template Waterfall (Copy) [PERSON_NAME] [DATE] 2.2 Google…" at bounding box center [784, 379] width 1568 height 758
type input "**********"
click at [359, 216] on div at bounding box center [594, 227] width 612 height 25
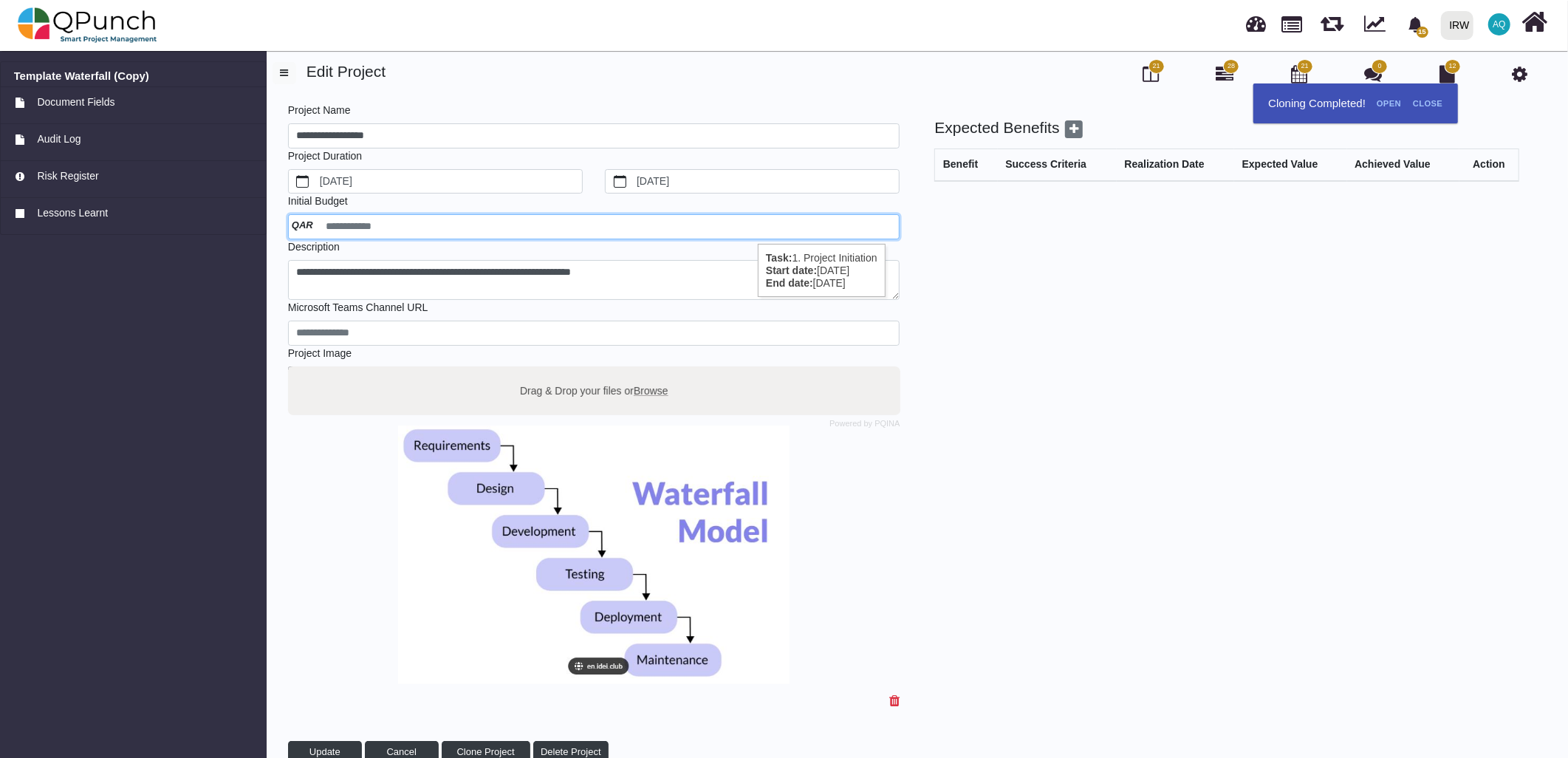
click at [444, 234] on input "number" at bounding box center [594, 227] width 612 height 25
drag, startPoint x: 865, startPoint y: 212, endPoint x: 296, endPoint y: 227, distance: 569.2
click at [296, 227] on input "number" at bounding box center [594, 227] width 612 height 25
click at [298, 227] on input "number" at bounding box center [594, 227] width 612 height 25
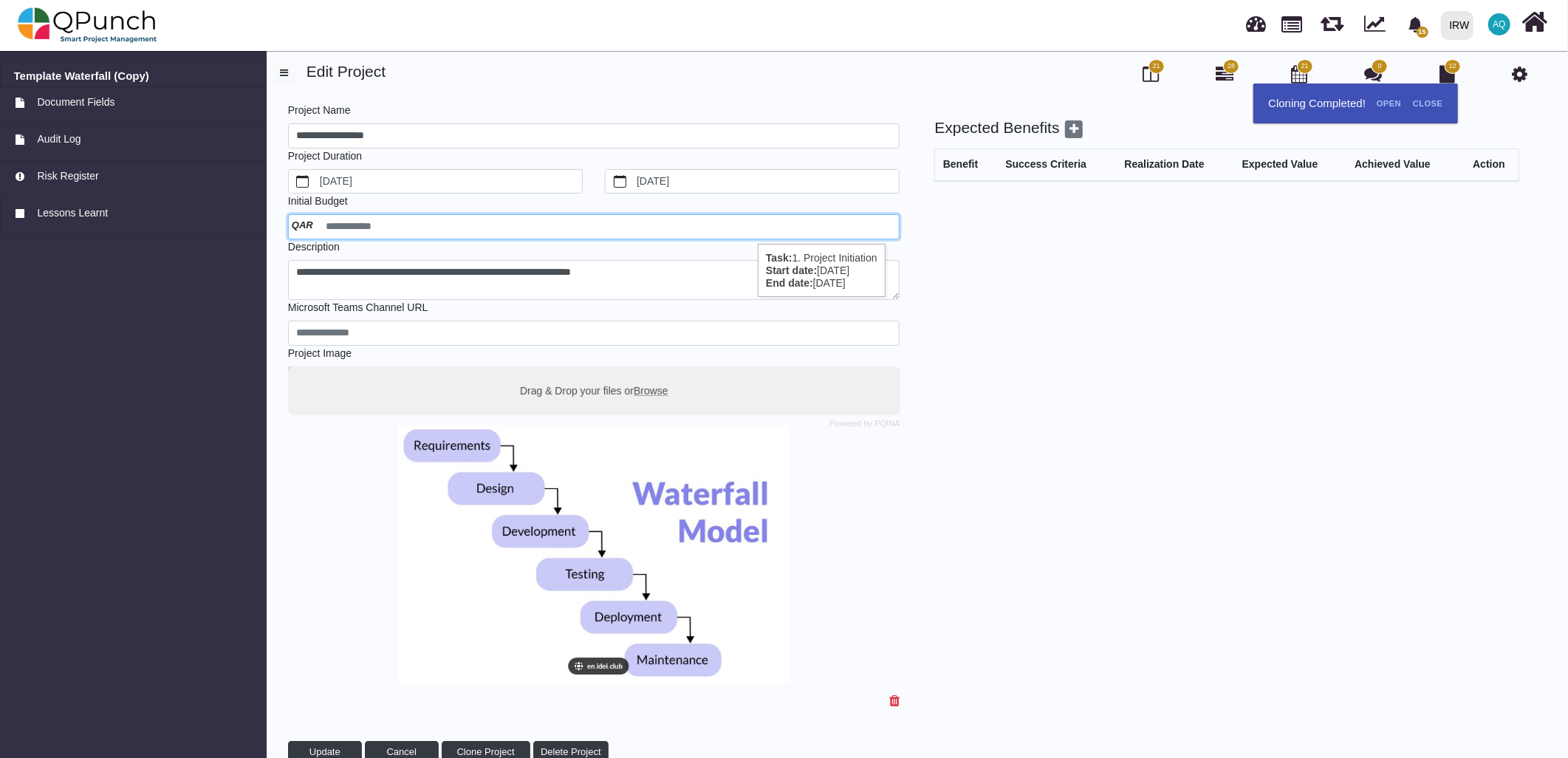
click at [298, 227] on input "number" at bounding box center [594, 227] width 612 height 25
drag, startPoint x: 1210, startPoint y: 293, endPoint x: 1209, endPoint y: 304, distance: 11.0
click at [1209, 304] on div "Expected Benefits Benefit Success Criteria Realization Date Expected Value Achi…" at bounding box center [1212, 440] width 619 height 645
click at [1411, 106] on link "Close" at bounding box center [1428, 104] width 41 height 25
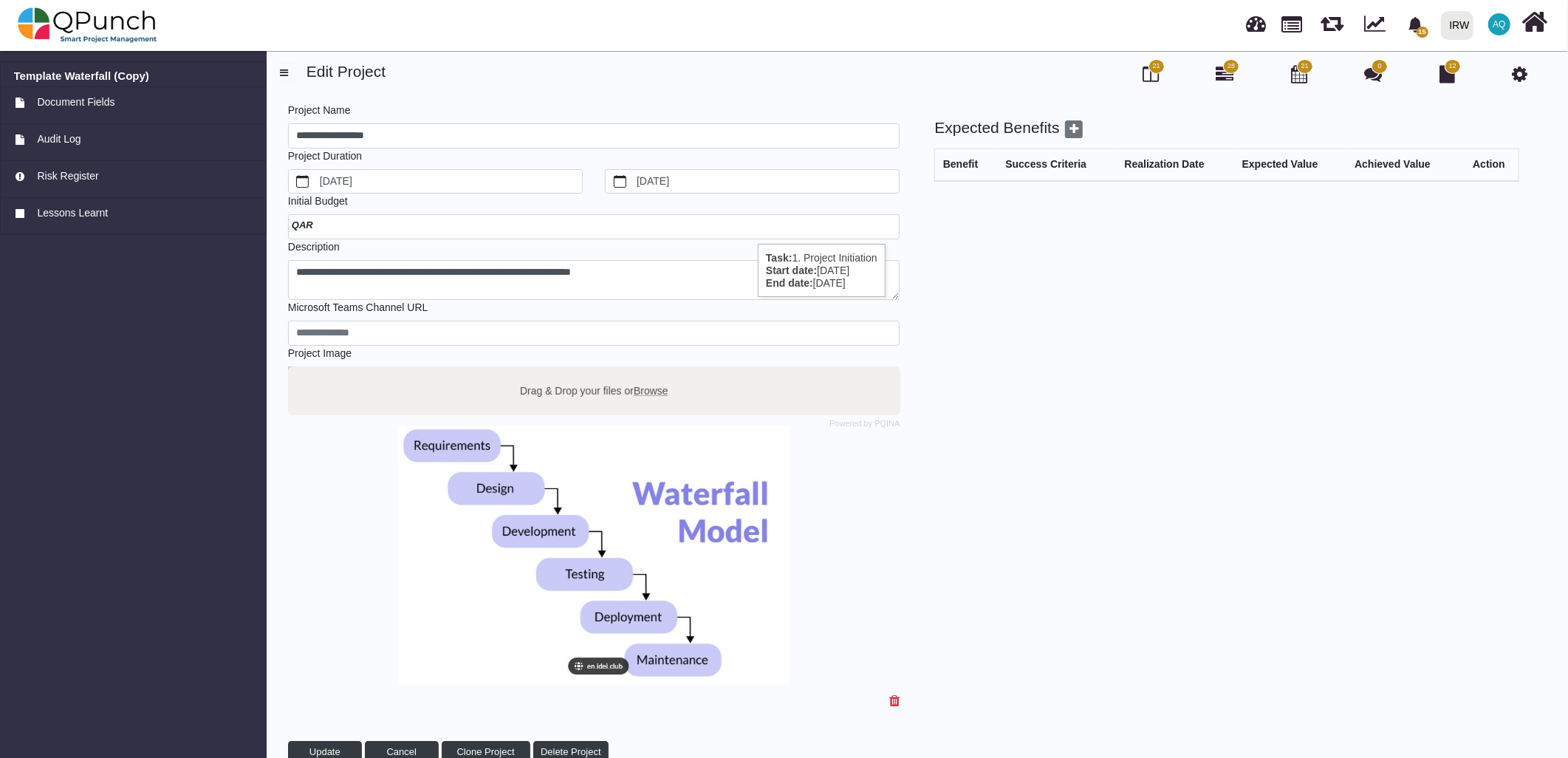
click at [988, 279] on div "Expected Benefits Benefit Success Criteria Realization Date Expected Value Achi…" at bounding box center [1212, 440] width 619 height 645
click at [1411, 77] on div "21 28 21 0 12" at bounding box center [1343, 74] width 406 height 25
click at [1411, 77] on icon at bounding box center [1519, 73] width 16 height 17
drag, startPoint x: 652, startPoint y: 273, endPoint x: 209, endPoint y: 275, distance: 443.0
click at [209, 275] on div "**********" at bounding box center [784, 417] width 1568 height 742
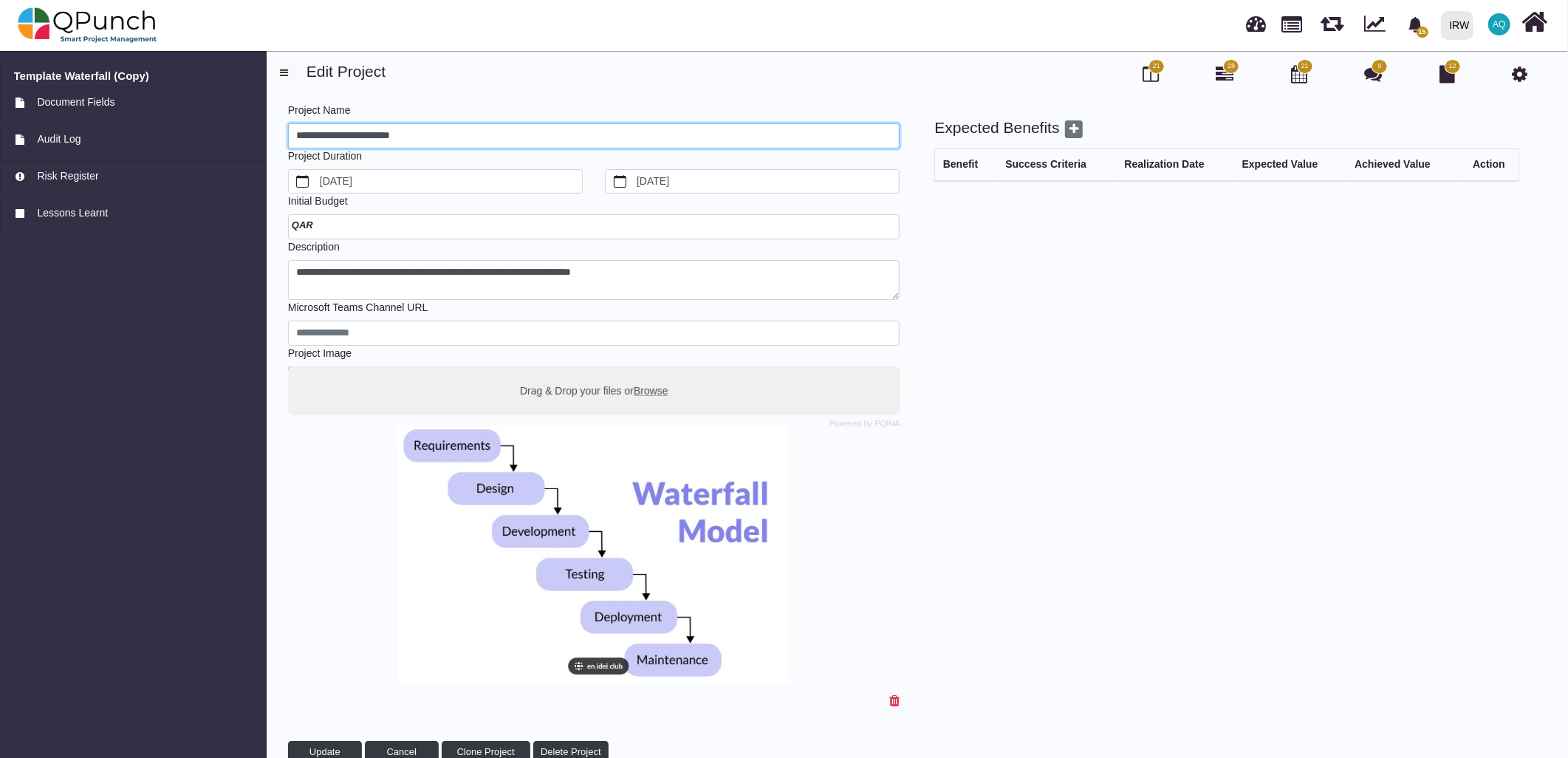
click at [444, 135] on input "**********" at bounding box center [594, 136] width 612 height 25
drag, startPoint x: 444, startPoint y: 135, endPoint x: 135, endPoint y: 131, distance: 309.0
click at [135, 131] on div "**********" at bounding box center [784, 417] width 1568 height 742
type input "**********"
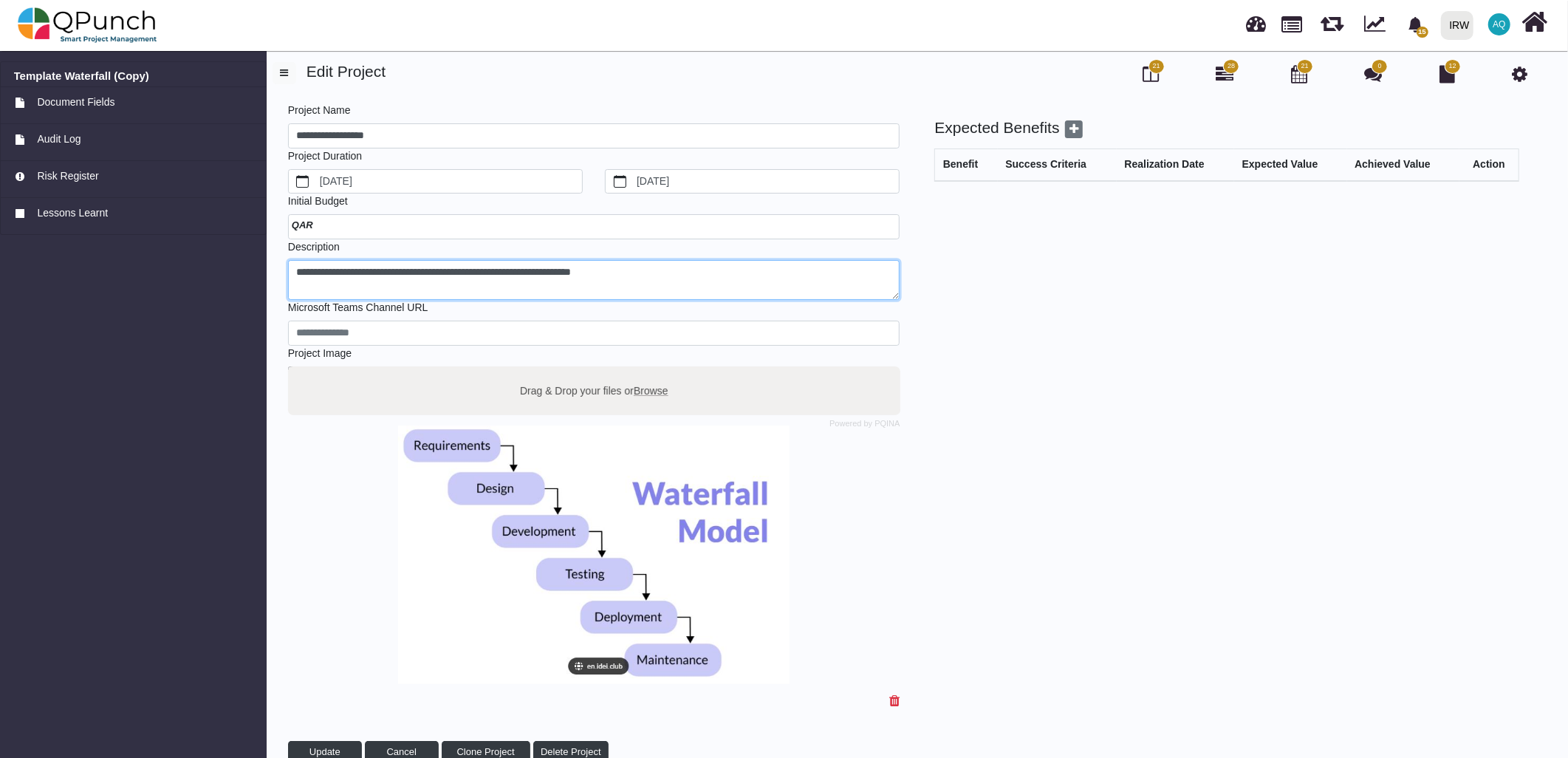
drag, startPoint x: 643, startPoint y: 271, endPoint x: 11, endPoint y: 268, distance: 632.0
click at [11, 268] on div "**********" at bounding box center [784, 417] width 1568 height 742
type textarea "**********"
click at [1486, 548] on div "Expected Benefits Benefit Success Criteria Realization Date Expected Value Achi…" at bounding box center [1212, 440] width 619 height 645
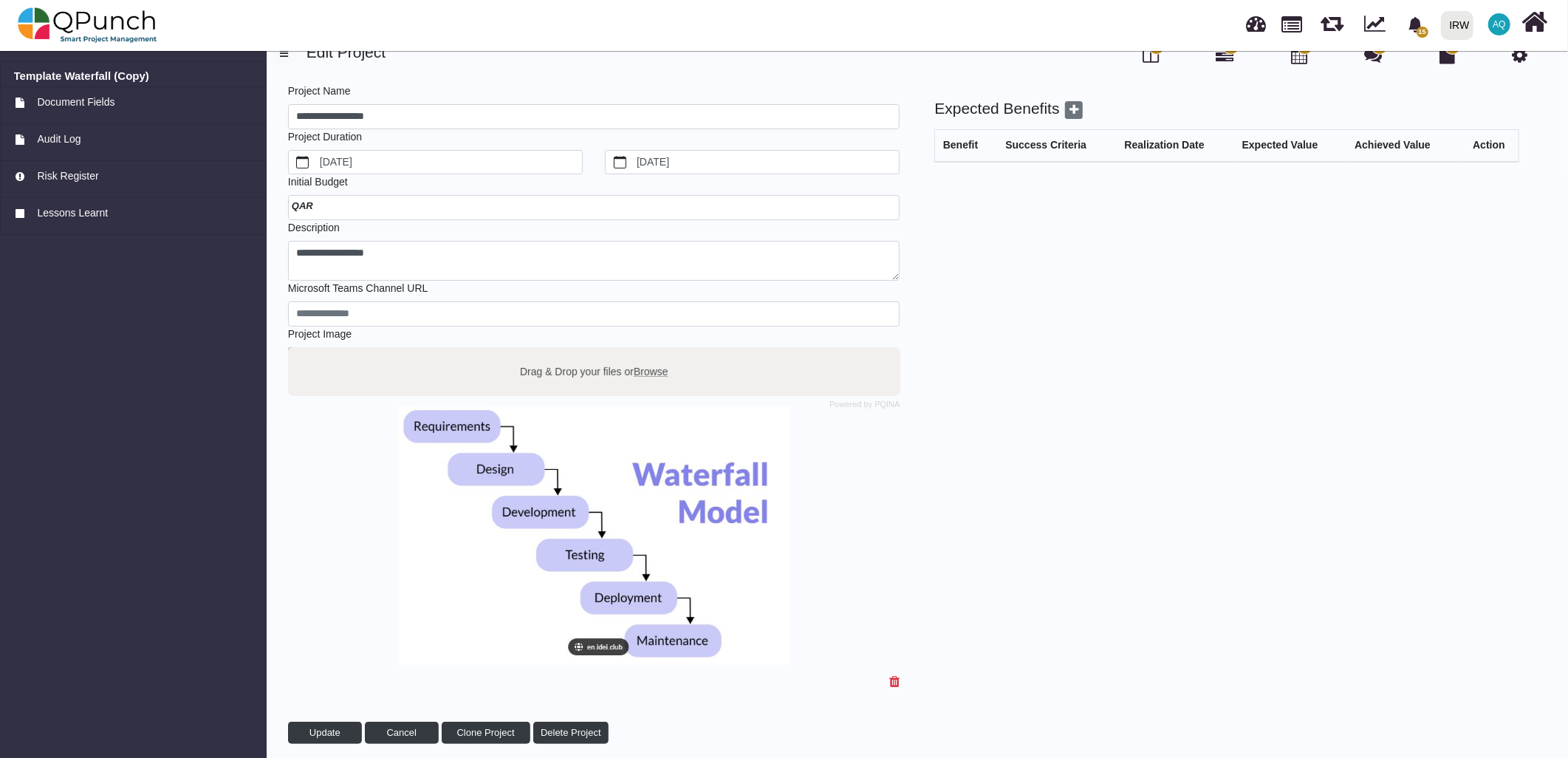
scroll to position [28, 0]
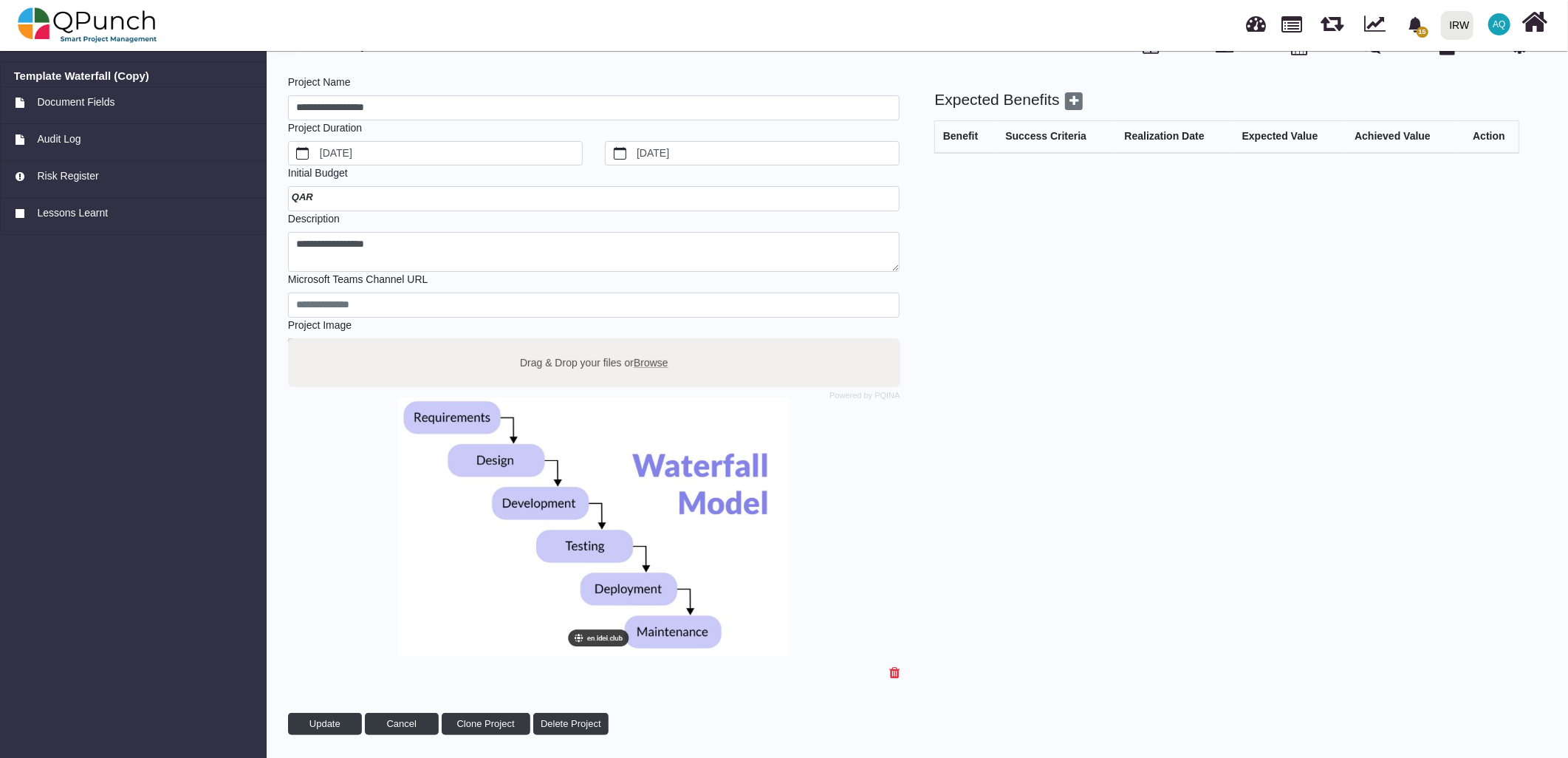
click at [351, 734] on div "**********" at bounding box center [904, 409] width 1239 height 671
click at [344, 732] on button "Update" at bounding box center [325, 723] width 74 height 22
click at [327, 728] on button "Update" at bounding box center [325, 723] width 74 height 22
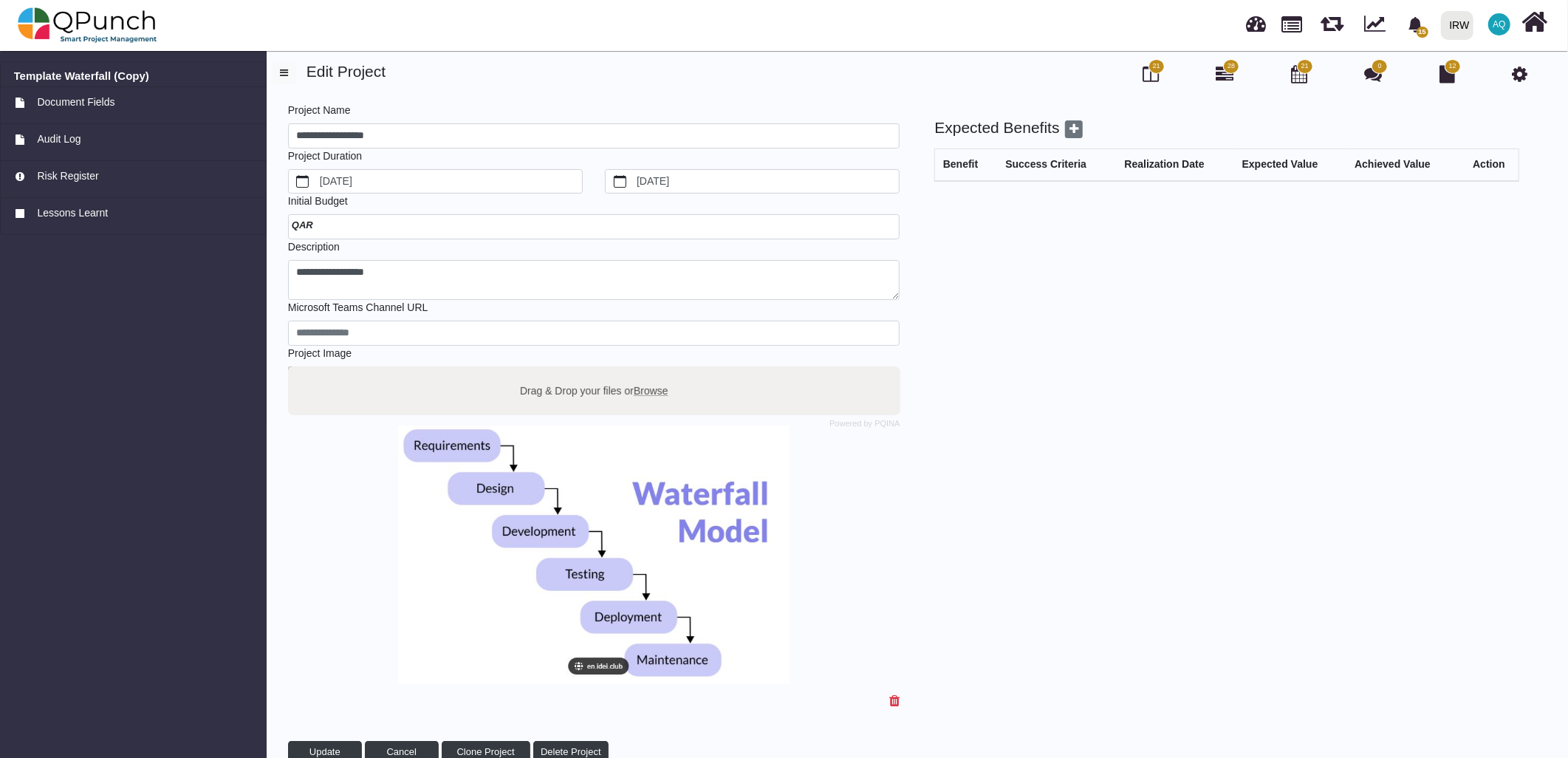
click at [125, 20] on img at bounding box center [87, 26] width 139 height 45
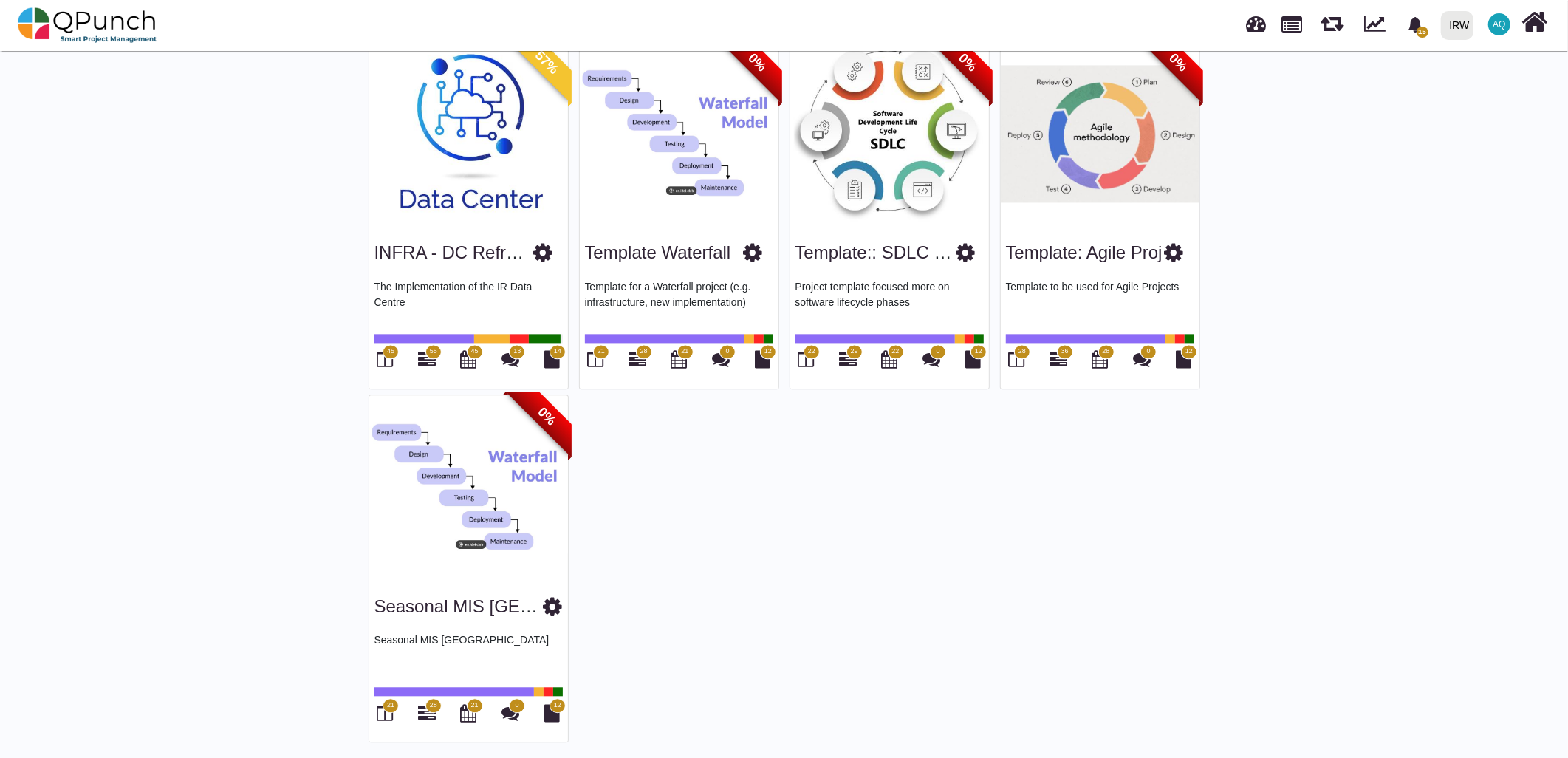
scroll to position [2587, 0]
click at [544, 604] on icon at bounding box center [553, 605] width 19 height 22
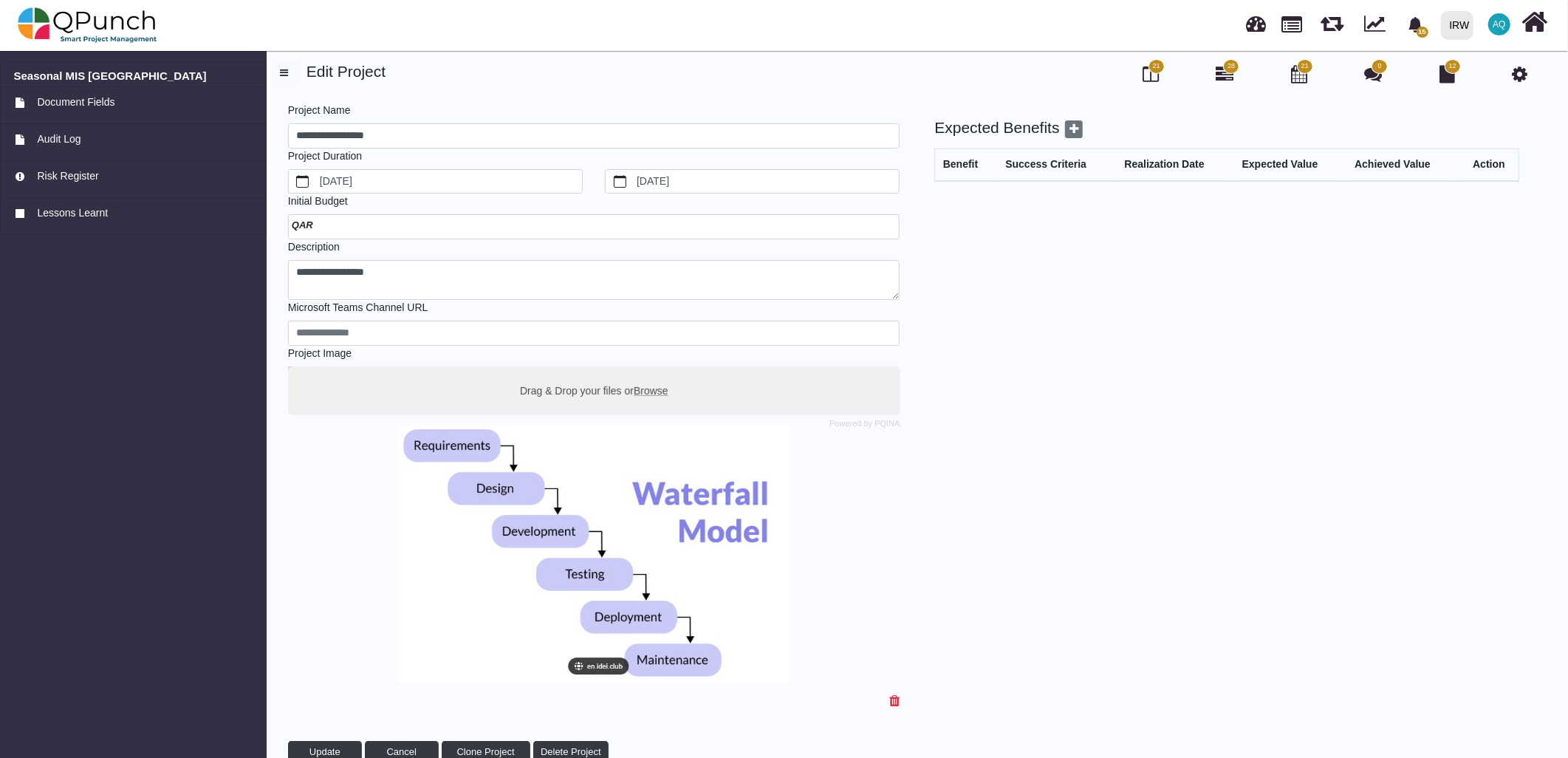
click at [1514, 76] on icon at bounding box center [1519, 73] width 16 height 17
